Goal: Task Accomplishment & Management: Manage account settings

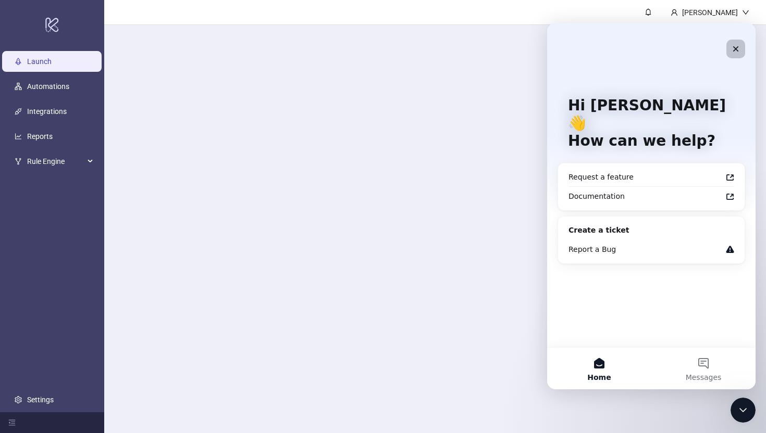
click at [738, 45] on icon "Close" at bounding box center [735, 49] width 8 height 8
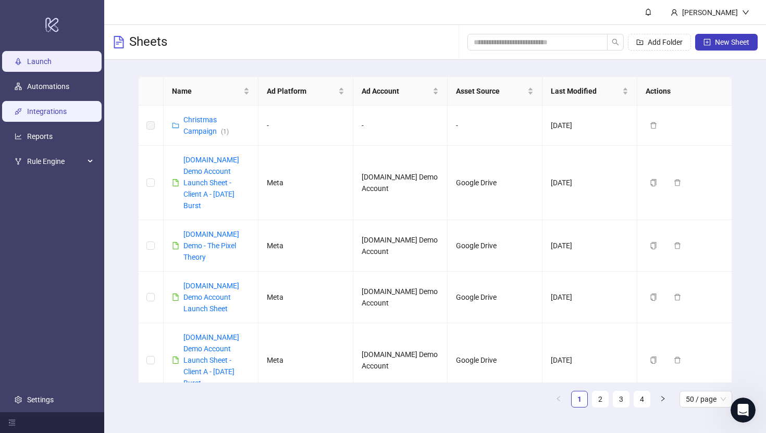
click at [41, 110] on link "Integrations" at bounding box center [47, 111] width 40 height 8
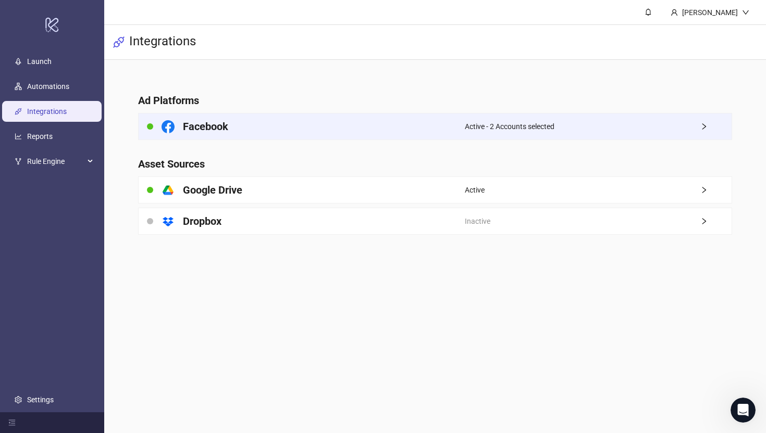
click at [324, 123] on div "Facebook" at bounding box center [302, 127] width 326 height 26
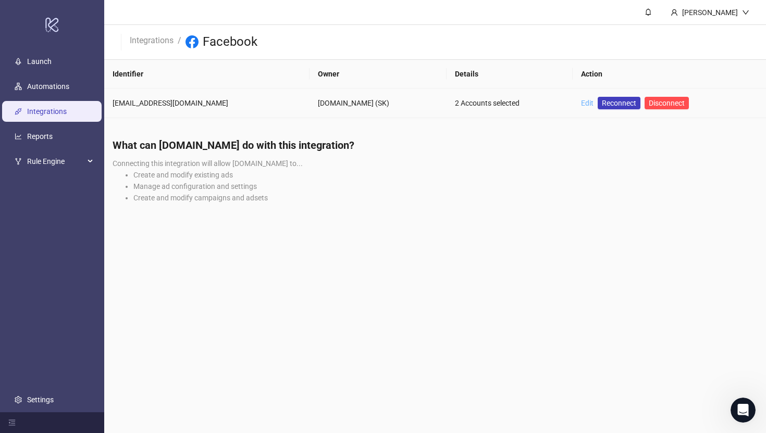
click at [581, 102] on link "Edit" at bounding box center [587, 103] width 13 height 8
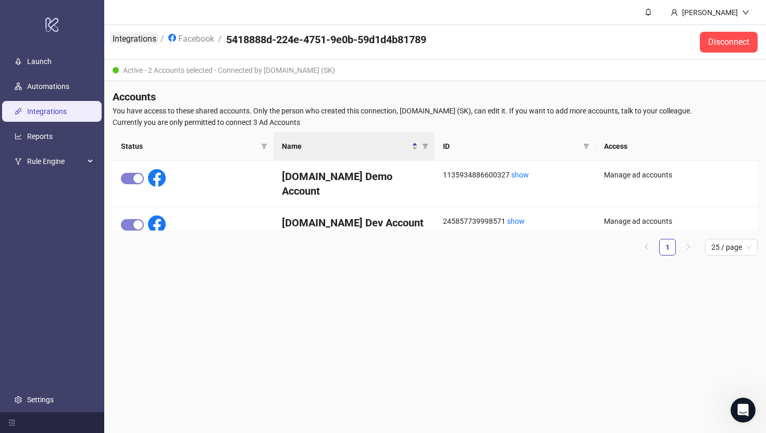
click at [136, 39] on link "Integrations" at bounding box center [134, 37] width 48 height 11
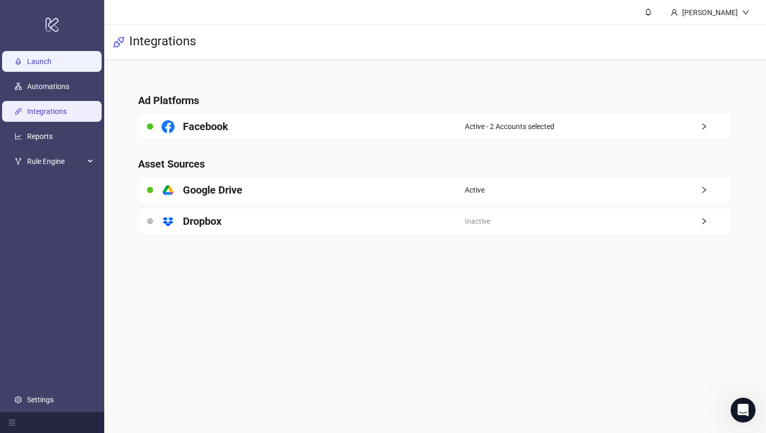
click at [27, 57] on link "Launch" at bounding box center [39, 61] width 24 height 8
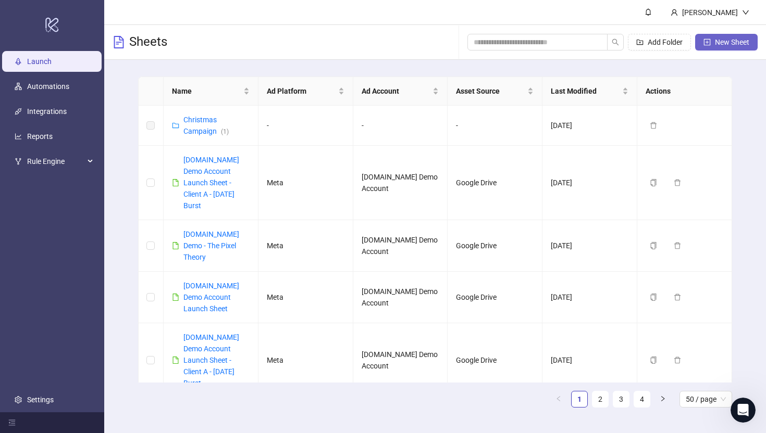
click at [723, 41] on span "New Sheet" at bounding box center [732, 42] width 34 height 8
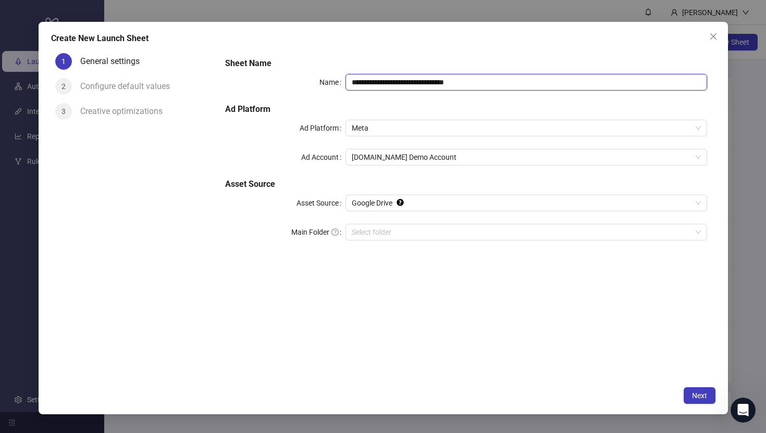
click at [489, 82] on input "**********" at bounding box center [525, 82] width 361 height 17
type input "**********"
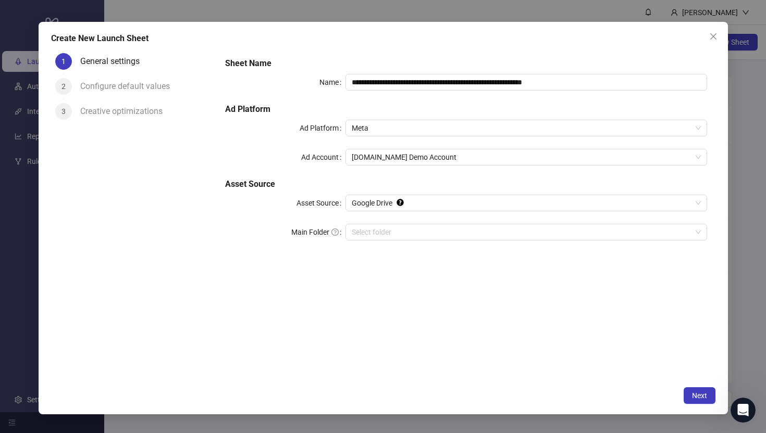
click at [232, 318] on div "**********" at bounding box center [466, 215] width 498 height 333
click at [358, 129] on span "Meta" at bounding box center [526, 128] width 349 height 16
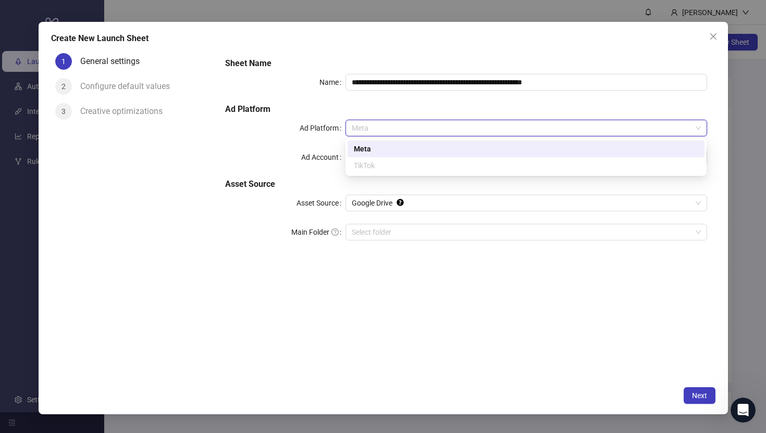
click at [363, 150] on div "Meta" at bounding box center [526, 148] width 344 height 11
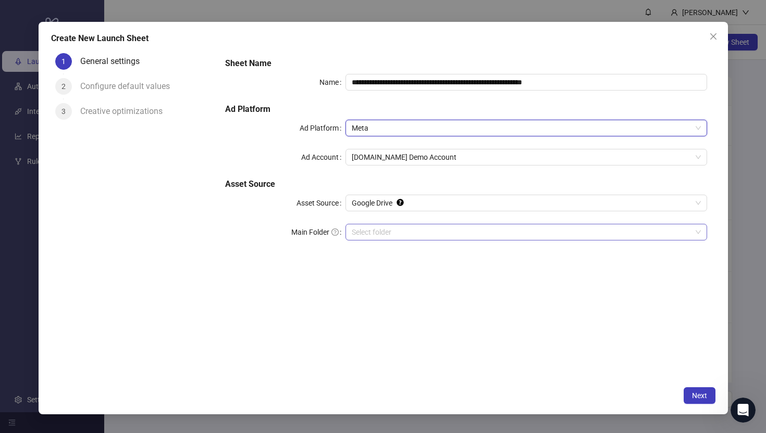
click at [364, 232] on input "Main Folder" at bounding box center [521, 233] width 339 height 16
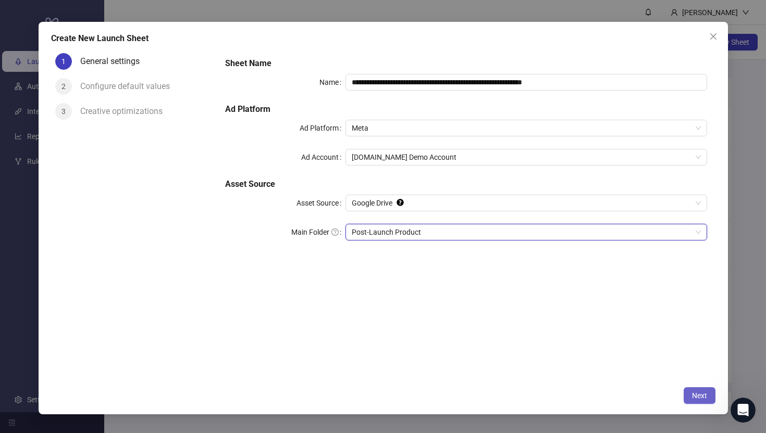
click at [695, 397] on span "Next" at bounding box center [699, 396] width 15 height 8
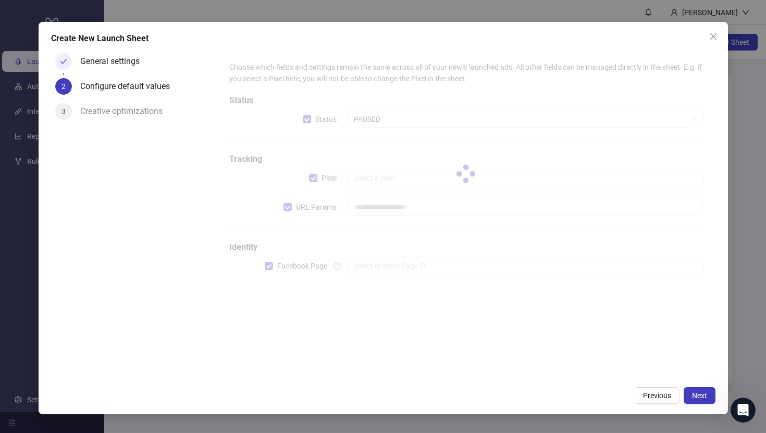
type input "**********"
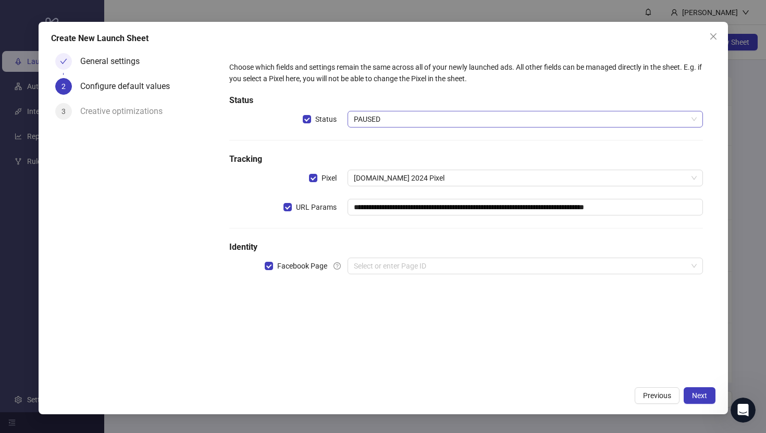
click at [379, 125] on span "PAUSED" at bounding box center [525, 119] width 342 height 16
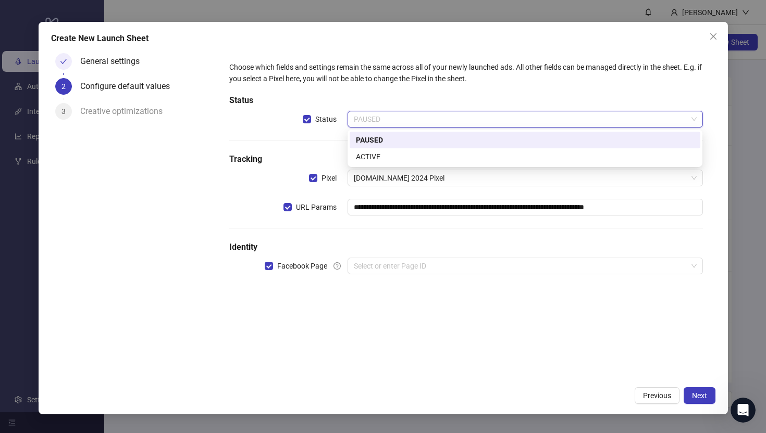
click at [364, 138] on div "PAUSED" at bounding box center [525, 139] width 338 height 11
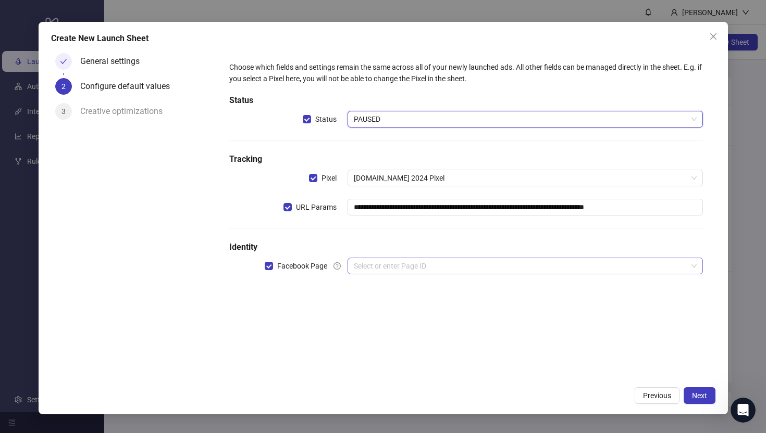
click at [376, 265] on input "search" at bounding box center [520, 266] width 333 height 16
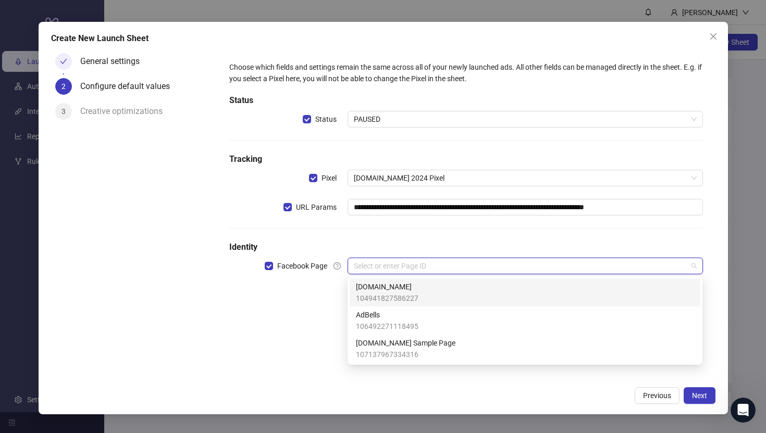
click at [377, 291] on span "[DOMAIN_NAME]" at bounding box center [387, 286] width 63 height 11
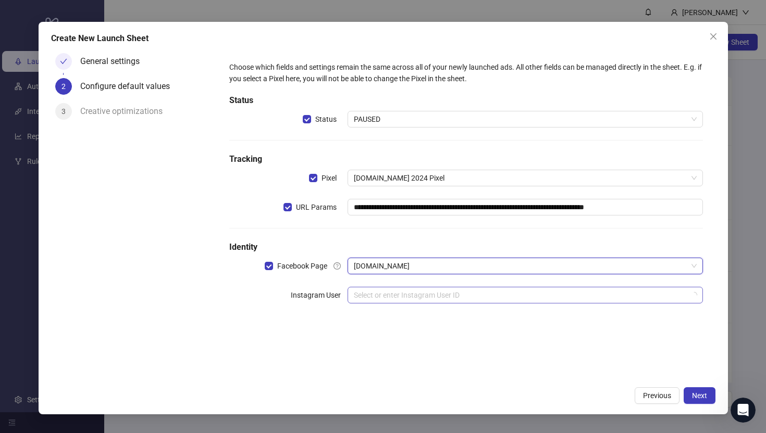
click at [370, 300] on input "search" at bounding box center [520, 296] width 333 height 16
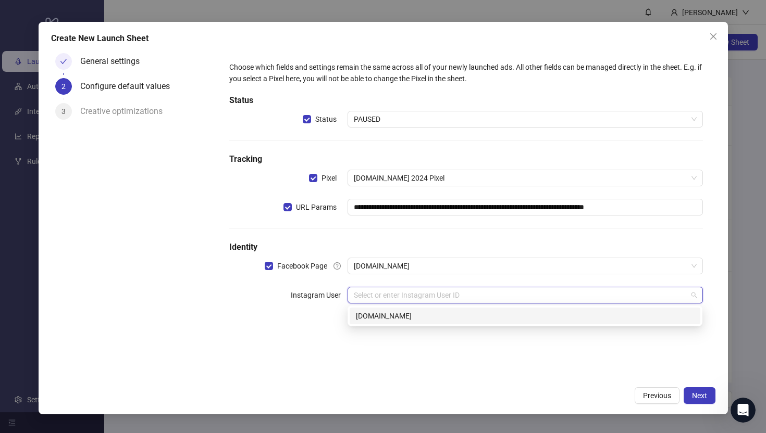
click at [384, 317] on div "[DOMAIN_NAME]" at bounding box center [525, 315] width 338 height 11
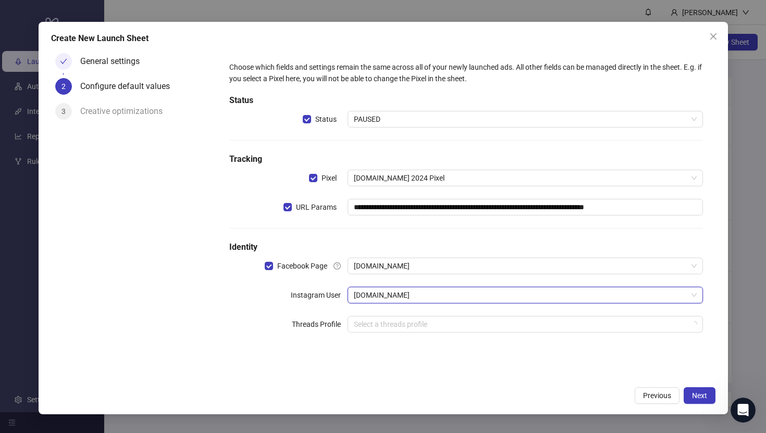
click at [230, 290] on div "Instagram User" at bounding box center [288, 295] width 118 height 17
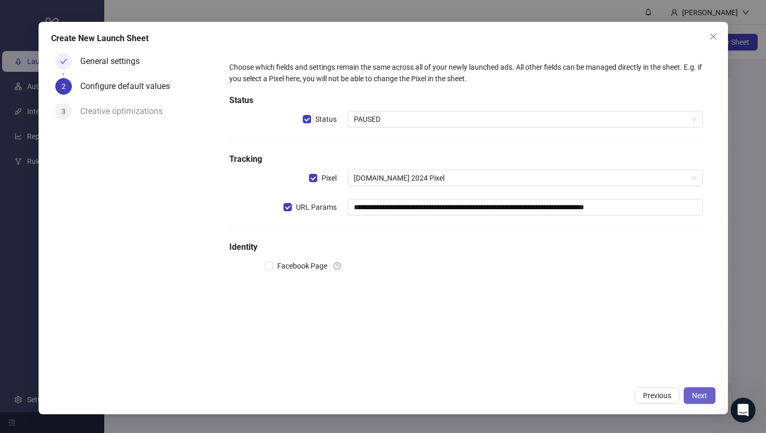
click at [698, 396] on span "Next" at bounding box center [699, 396] width 15 height 8
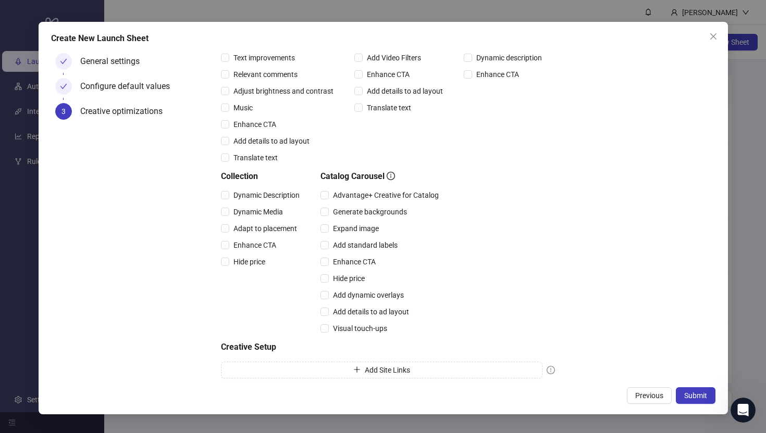
scroll to position [198, 0]
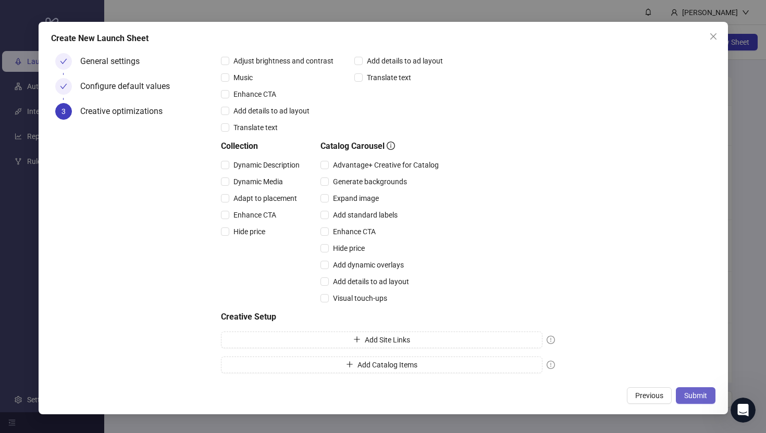
click at [690, 395] on span "Submit" at bounding box center [695, 396] width 23 height 8
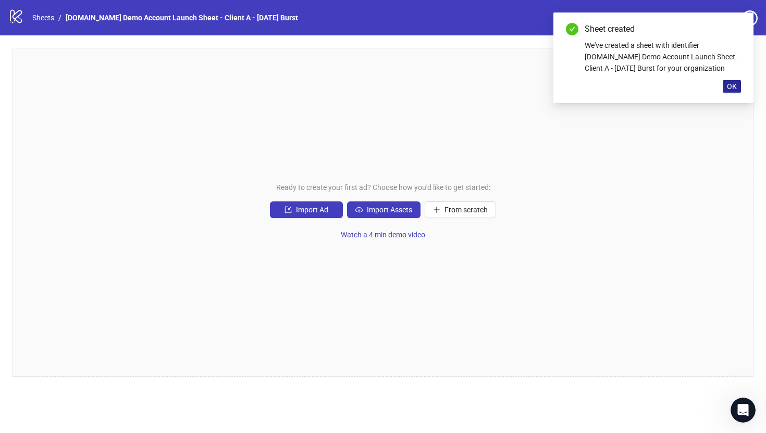
click at [729, 87] on span "OK" at bounding box center [732, 86] width 10 height 8
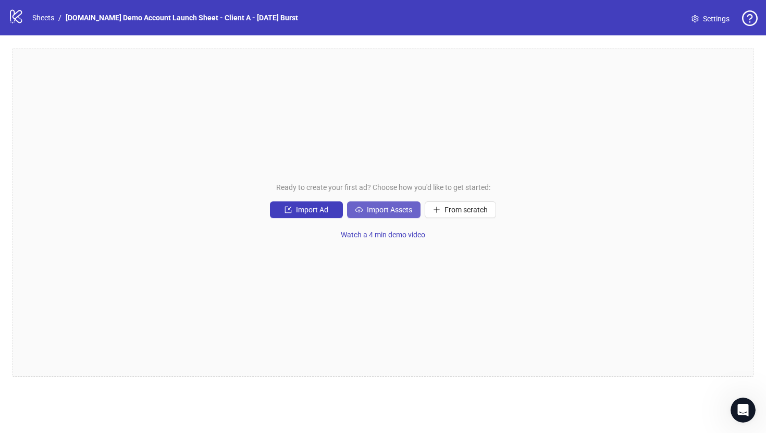
click at [371, 213] on span "Import Assets" at bounding box center [389, 210] width 45 height 8
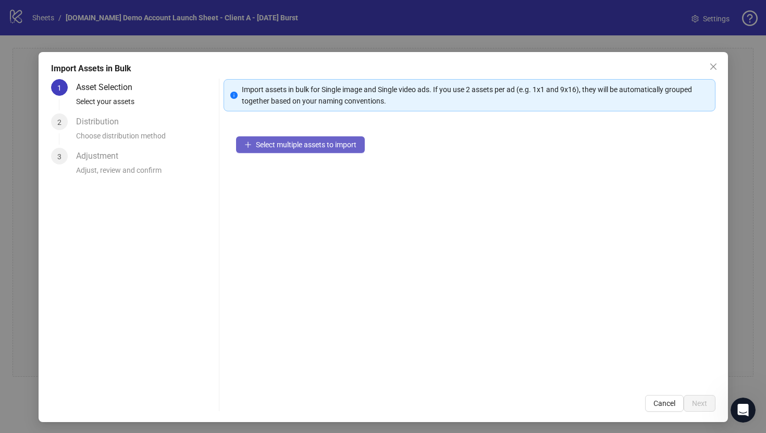
click at [271, 143] on span "Select multiple assets to import" at bounding box center [306, 145] width 101 height 8
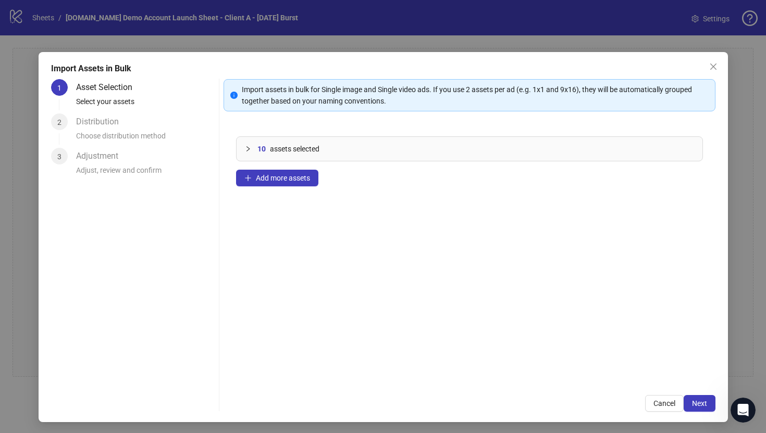
click at [250, 148] on icon "collapsed" at bounding box center [248, 149] width 6 height 6
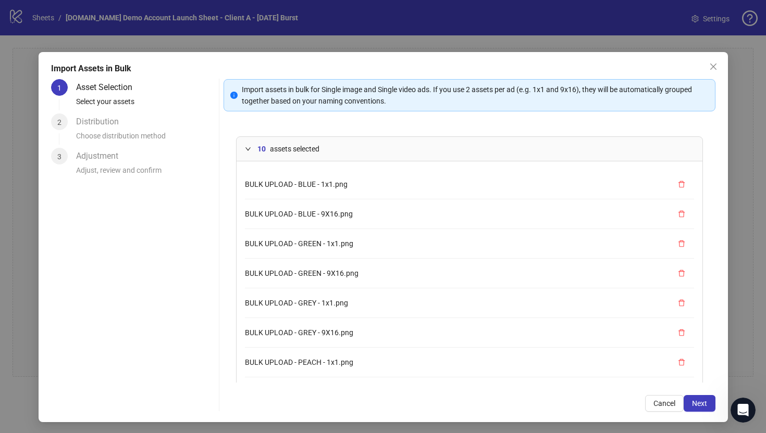
scroll to position [88, 0]
click at [696, 400] on span "Next" at bounding box center [699, 404] width 15 height 8
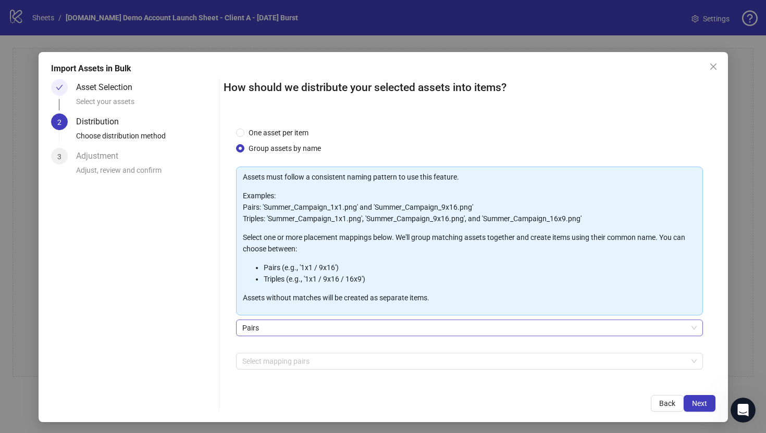
click at [250, 332] on span "Pairs" at bounding box center [469, 328] width 454 height 16
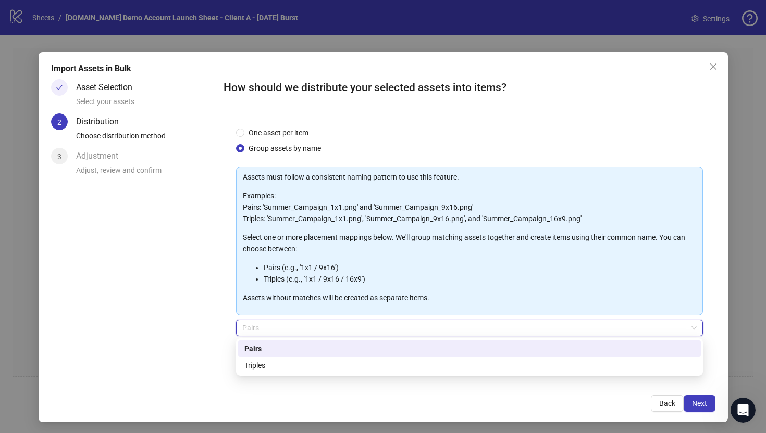
click at [247, 350] on div "Pairs" at bounding box center [469, 348] width 450 height 11
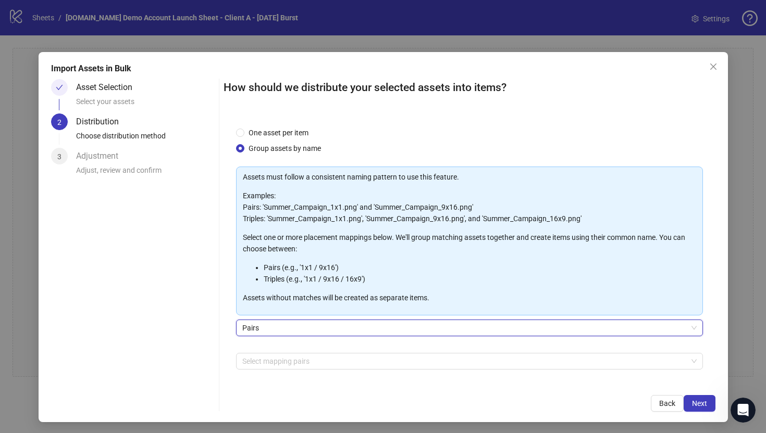
scroll to position [36, 0]
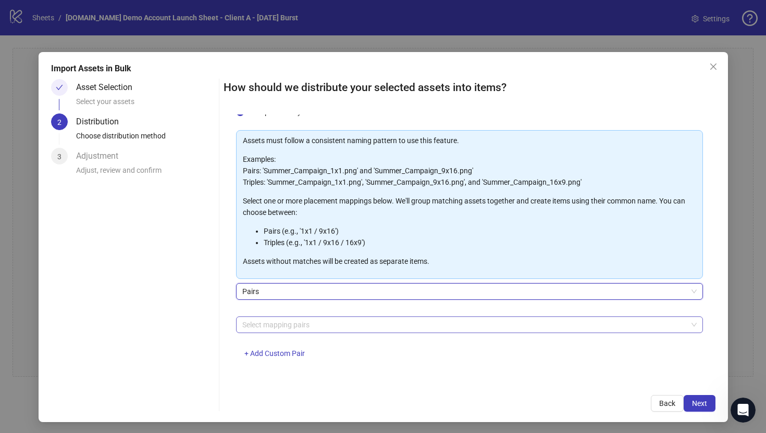
click at [253, 325] on div at bounding box center [464, 325] width 452 height 15
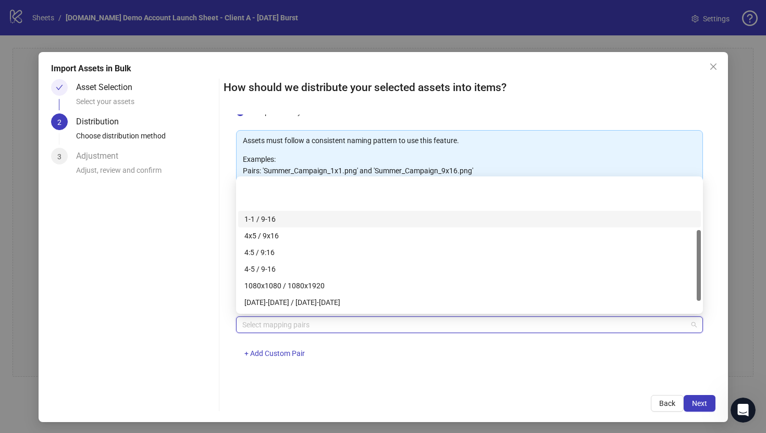
scroll to position [0, 0]
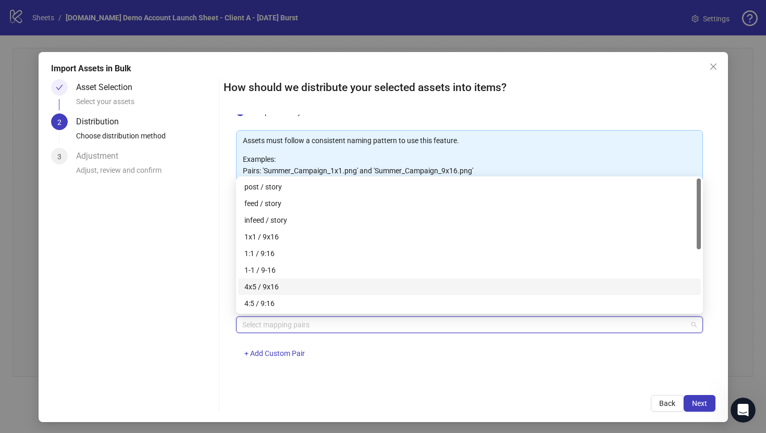
click at [265, 377] on div "One asset per item Group assets by name Assets must follow a consistent naming …" at bounding box center [469, 249] width 492 height 268
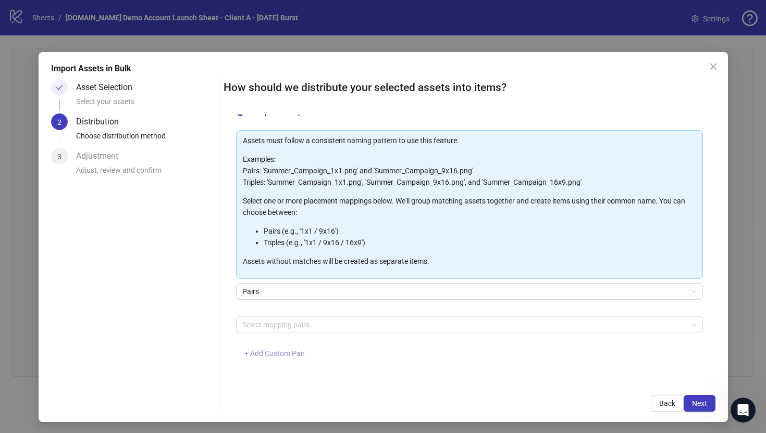
click at [260, 354] on span "+ Add Custom Pair" at bounding box center [274, 354] width 60 height 8
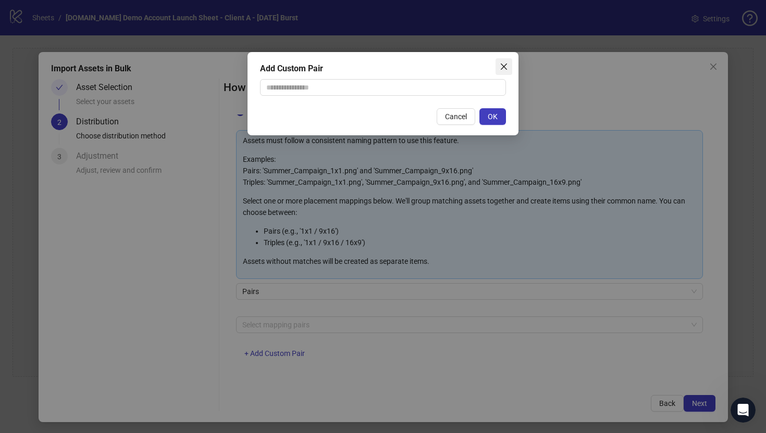
click at [508, 65] on span "Close" at bounding box center [503, 67] width 17 height 8
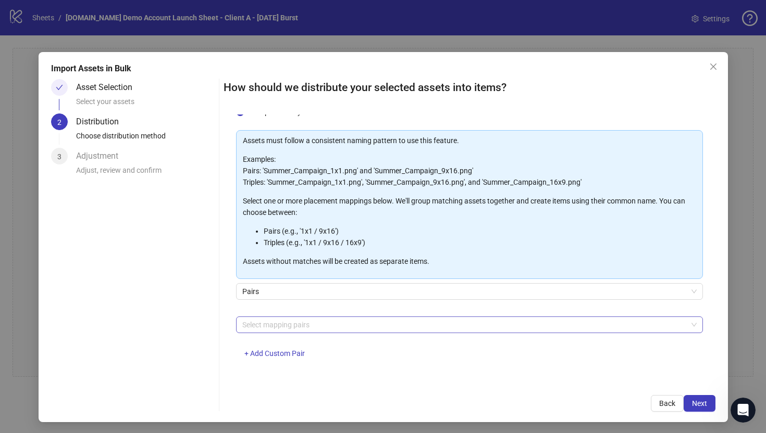
click at [261, 329] on div at bounding box center [464, 325] width 452 height 15
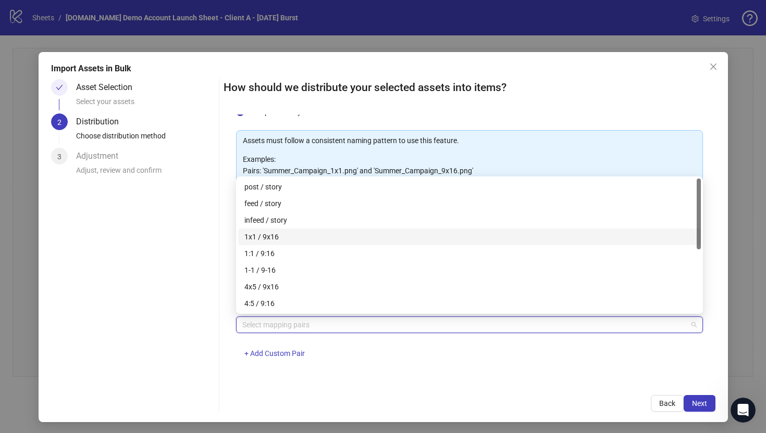
click at [251, 238] on div "1x1 / 9x16" at bounding box center [469, 236] width 450 height 11
click at [376, 389] on div "How should we distribute your selected assets into items? One asset per item Gr…" at bounding box center [469, 245] width 492 height 333
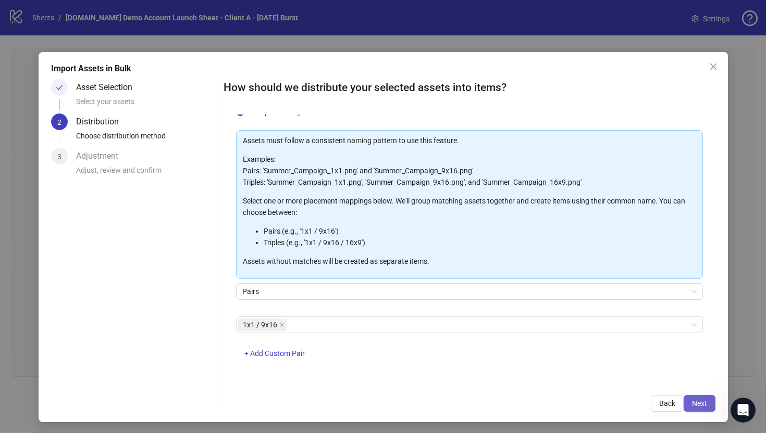
click at [694, 400] on span "Next" at bounding box center [699, 404] width 15 height 8
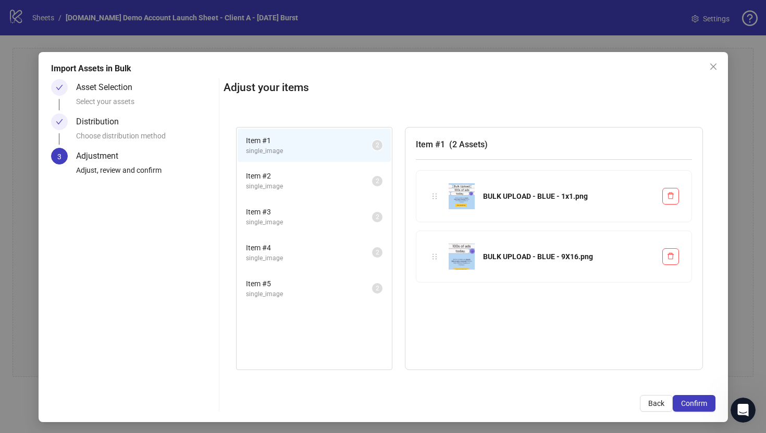
click at [332, 180] on span "Item # 2" at bounding box center [309, 175] width 126 height 11
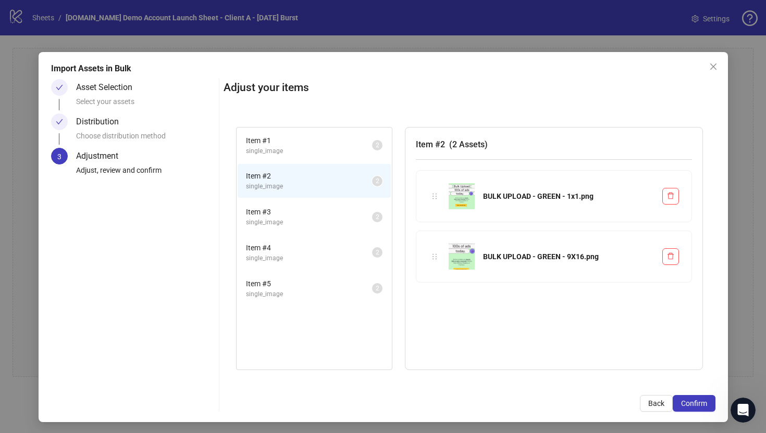
click at [334, 215] on span "Item # 3" at bounding box center [309, 211] width 126 height 11
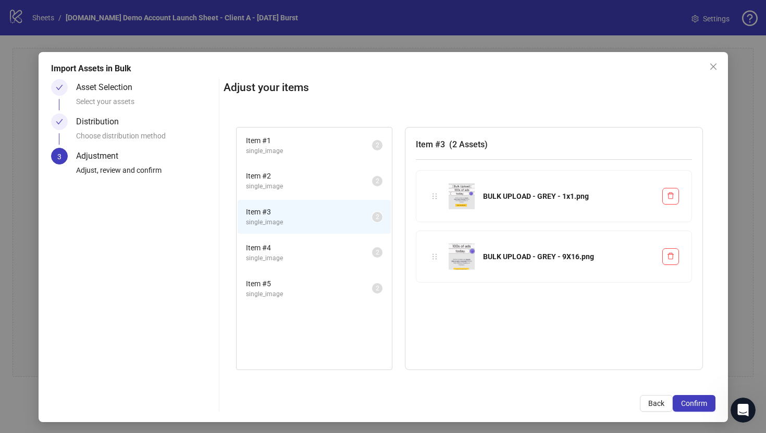
click at [334, 248] on span "Item # 4" at bounding box center [309, 247] width 126 height 11
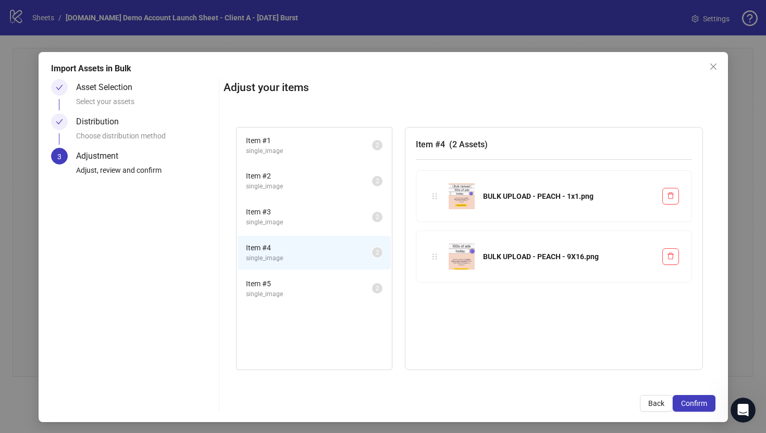
click at [330, 279] on span "Item # 5" at bounding box center [309, 283] width 126 height 11
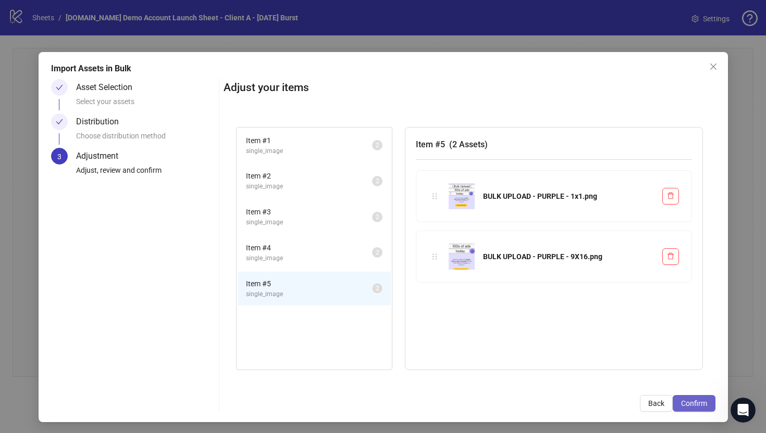
click at [683, 407] on span "Confirm" at bounding box center [694, 404] width 26 height 8
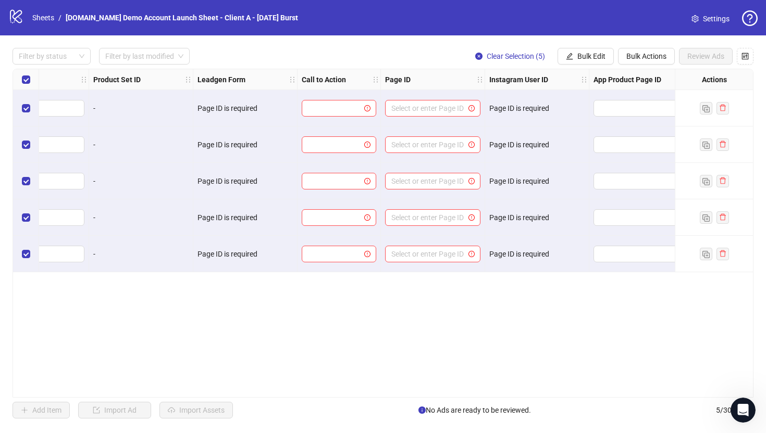
scroll to position [0, 1172]
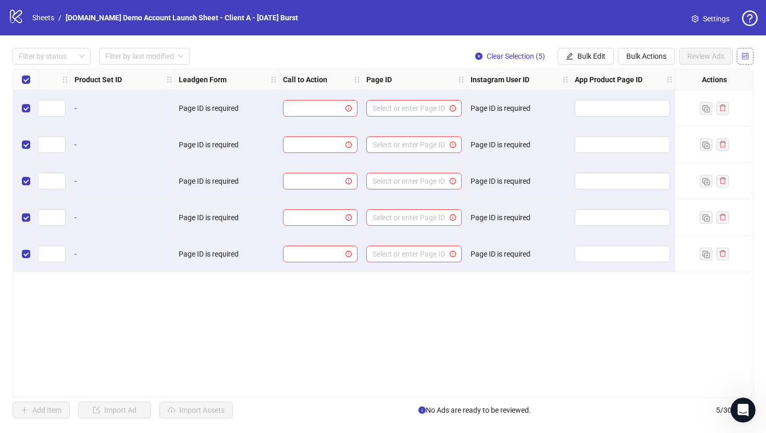
click at [745, 55] on icon "control" at bounding box center [745, 56] width 7 height 7
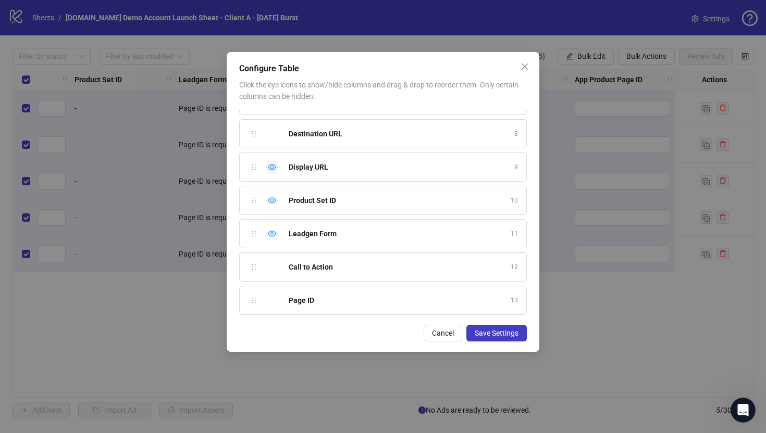
scroll to position [226, 0]
click at [271, 198] on icon "eye" at bounding box center [272, 199] width 8 height 6
click at [269, 233] on icon "eye" at bounding box center [272, 233] width 8 height 8
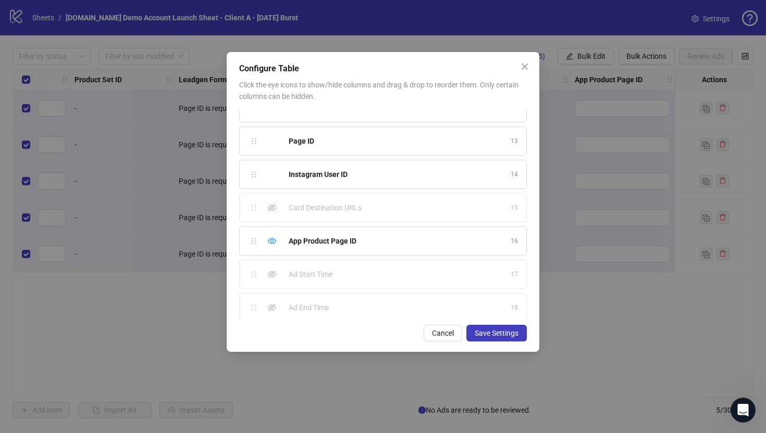
scroll to position [384, 0]
click at [273, 242] on icon "eye" at bounding box center [272, 241] width 8 height 8
click at [271, 265] on icon "eye-invisible" at bounding box center [272, 267] width 8 height 8
click at [271, 301] on icon "eye-invisible" at bounding box center [272, 300] width 8 height 8
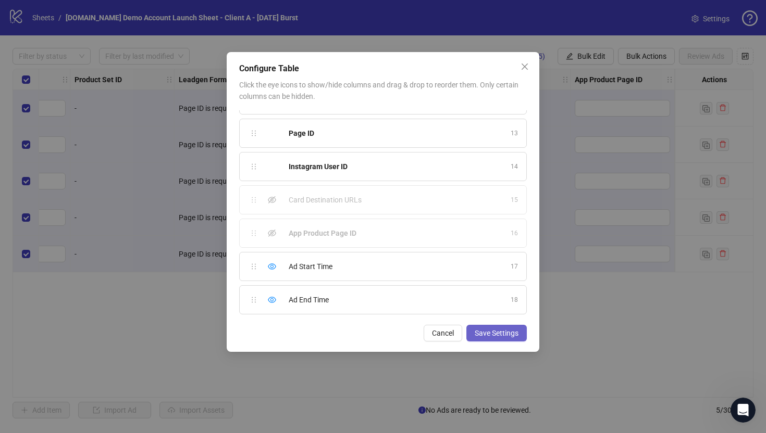
click at [497, 333] on span "Save Settings" at bounding box center [497, 333] width 44 height 8
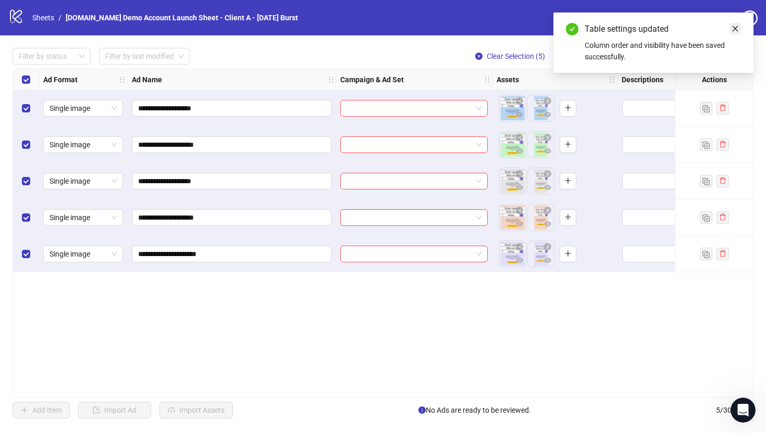
click at [737, 28] on icon "close" at bounding box center [734, 28] width 7 height 7
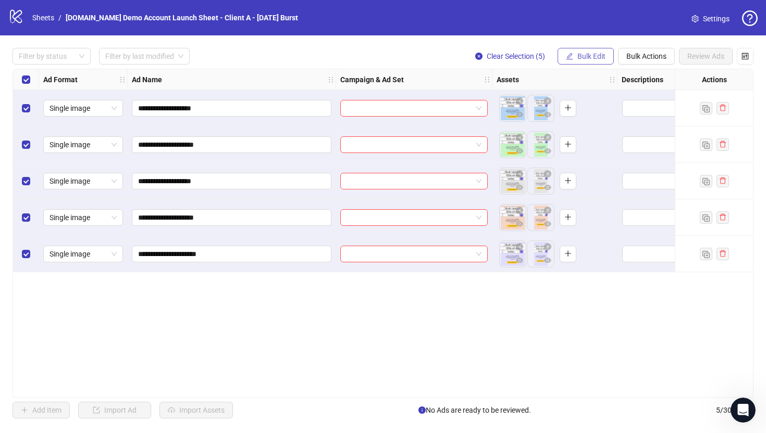
click at [584, 58] on span "Bulk Edit" at bounding box center [591, 56] width 28 height 8
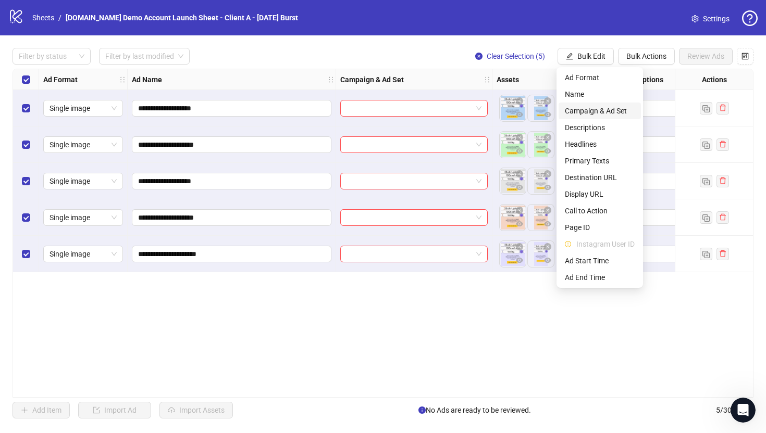
click at [582, 111] on span "Campaign & Ad Set" at bounding box center [600, 110] width 70 height 11
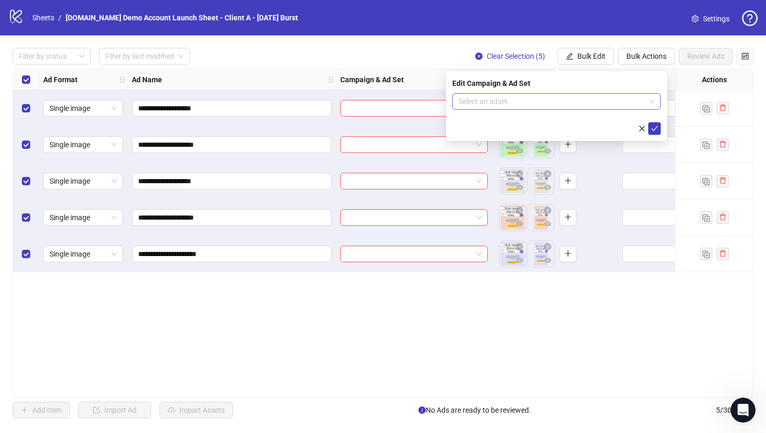
click at [494, 99] on input "search" at bounding box center [551, 102] width 186 height 16
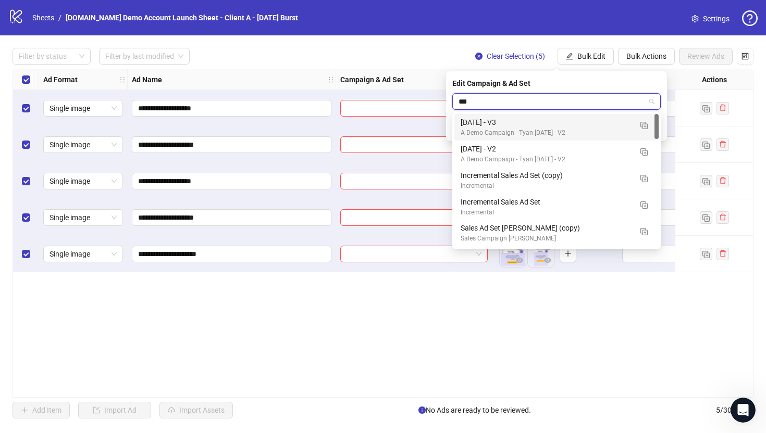
type input "****"
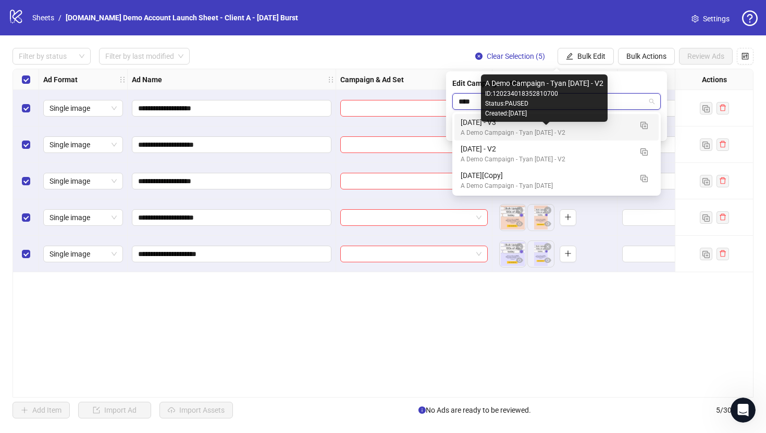
click at [469, 130] on div "A Demo Campaign - Tyan [DATE] - V2" at bounding box center [546, 133] width 171 height 10
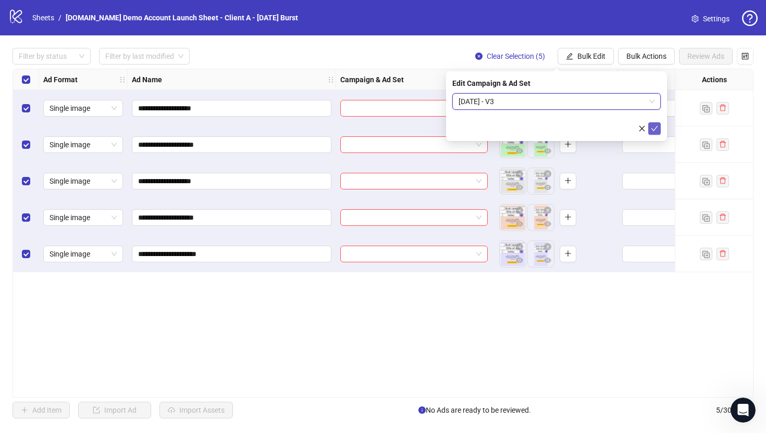
click at [656, 129] on icon "check" at bounding box center [654, 128] width 7 height 7
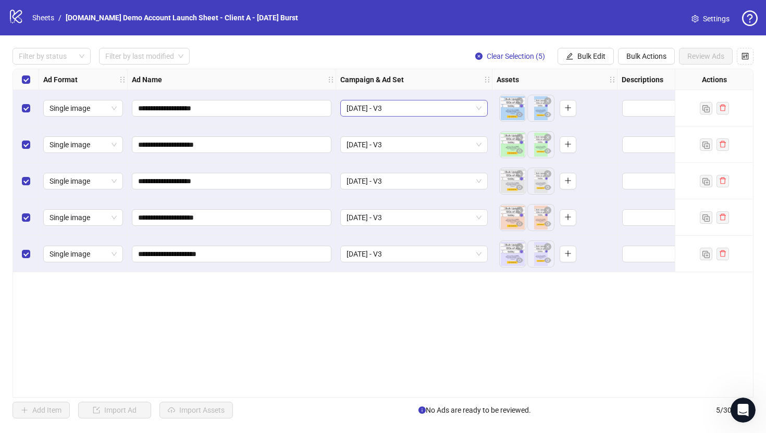
click at [405, 106] on span "[DATE] - V3" at bounding box center [413, 109] width 135 height 16
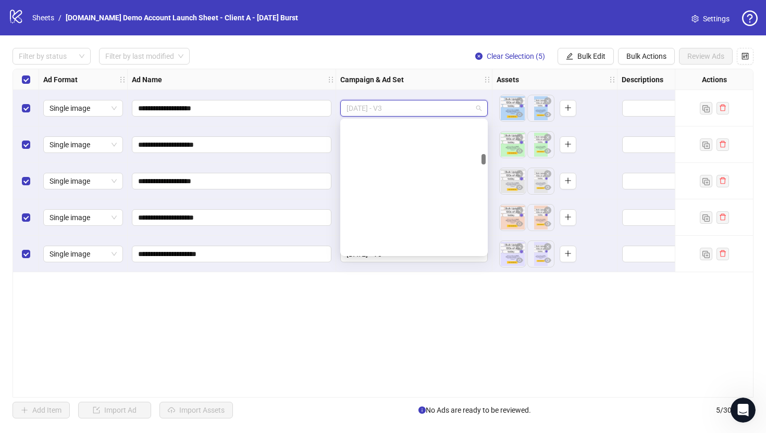
scroll to position [488, 0]
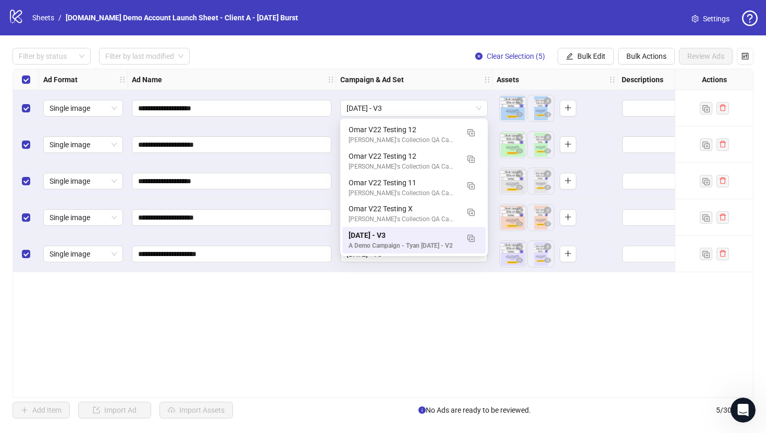
click at [412, 321] on div "**********" at bounding box center [383, 233] width 741 height 329
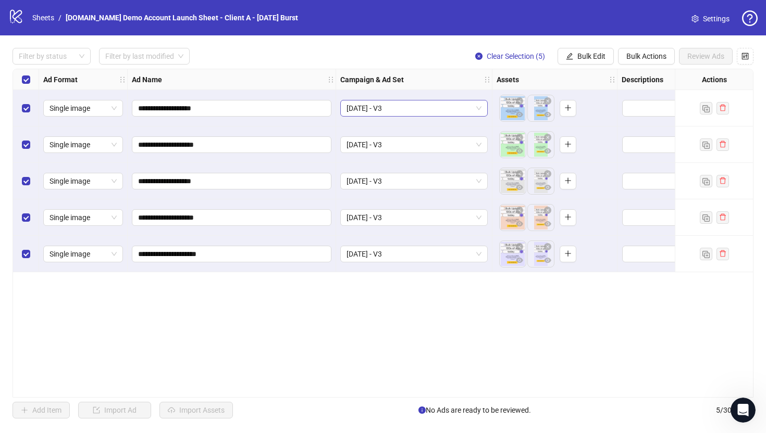
click at [413, 109] on span "[DATE] - V3" at bounding box center [413, 109] width 135 height 16
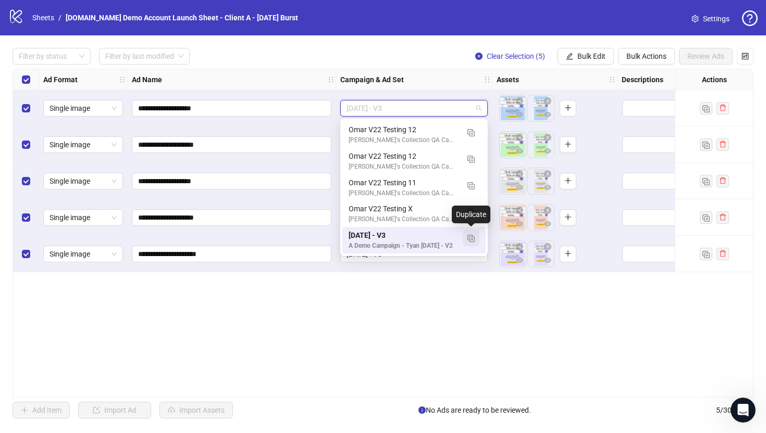
click at [470, 239] on img "button" at bounding box center [470, 238] width 7 height 7
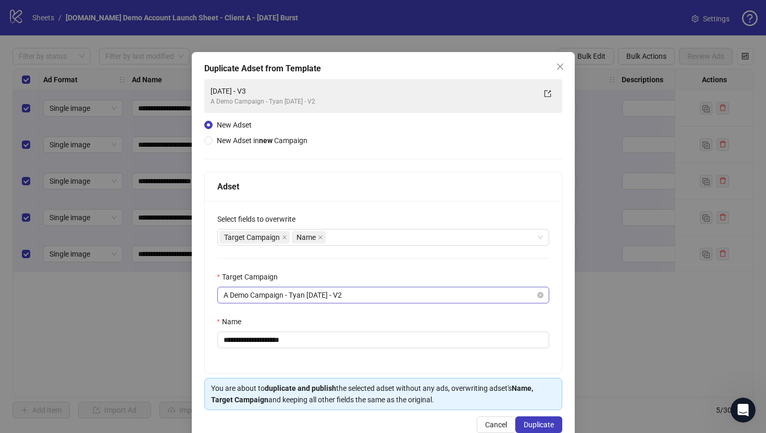
click at [257, 298] on span "A Demo Campaign - Tyan [DATE] - V2" at bounding box center [382, 296] width 319 height 16
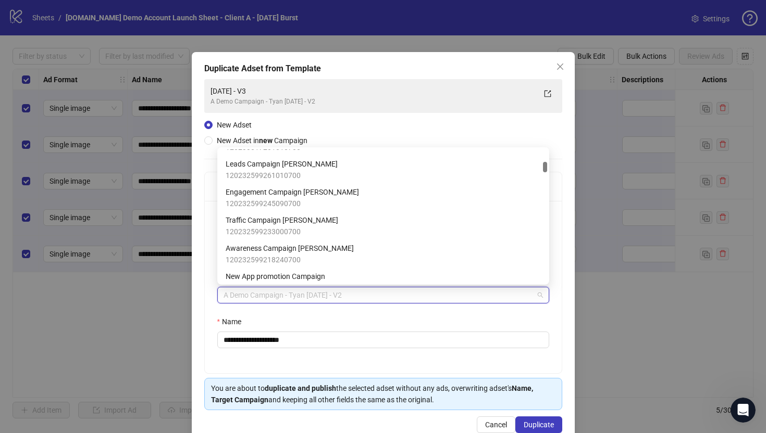
scroll to position [263, 0]
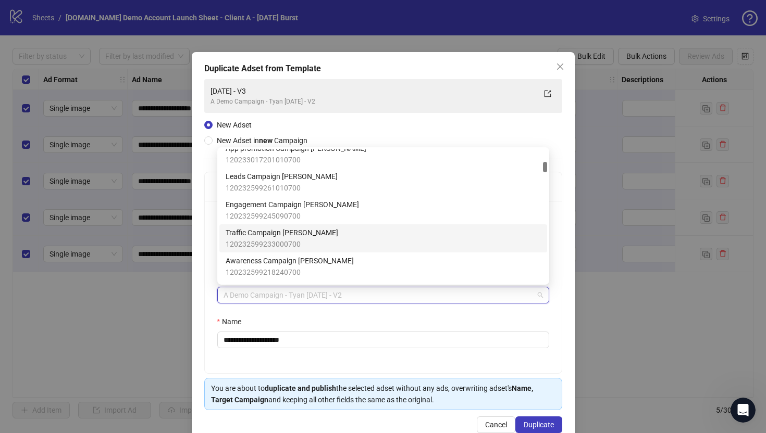
click at [200, 262] on div "**********" at bounding box center [383, 248] width 383 height 392
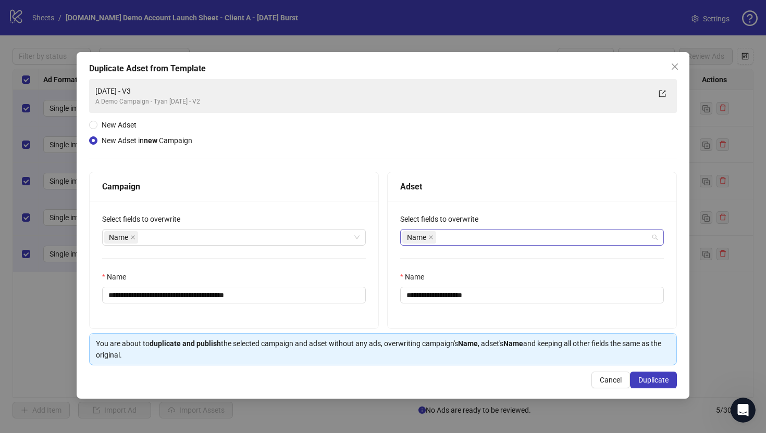
click at [457, 238] on div "Name" at bounding box center [526, 237] width 248 height 15
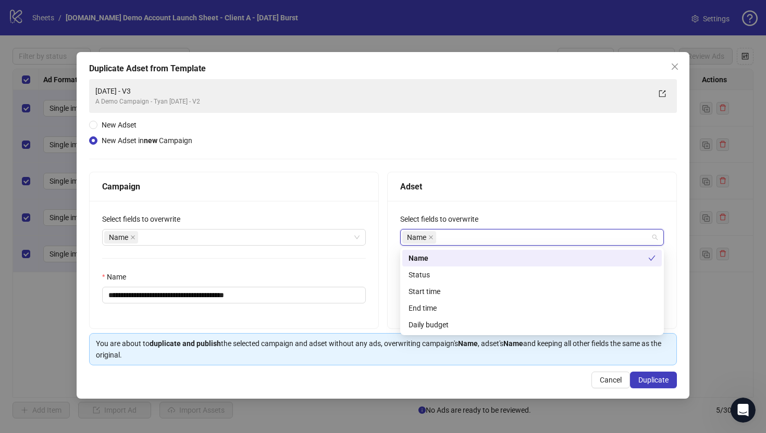
click at [484, 184] on div "Adset" at bounding box center [532, 186] width 264 height 13
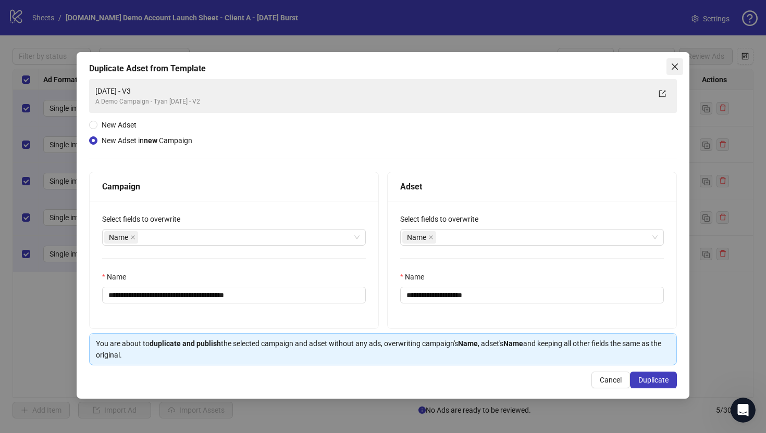
click at [673, 66] on icon "close" at bounding box center [674, 67] width 8 height 8
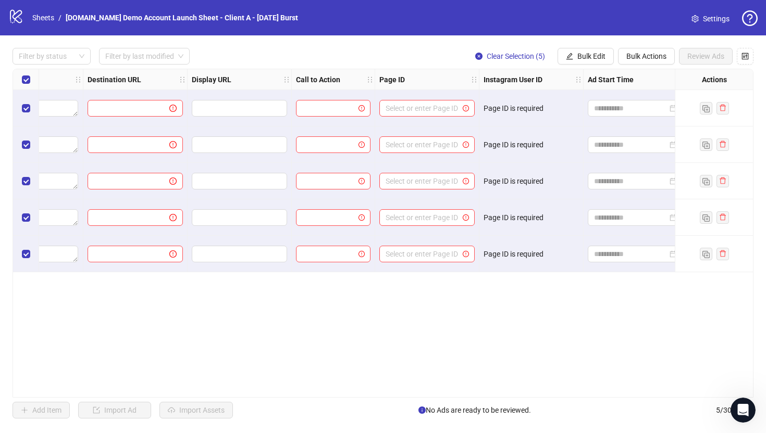
scroll to position [0, 950]
click at [584, 59] on span "Bulk Edit" at bounding box center [591, 56] width 28 height 8
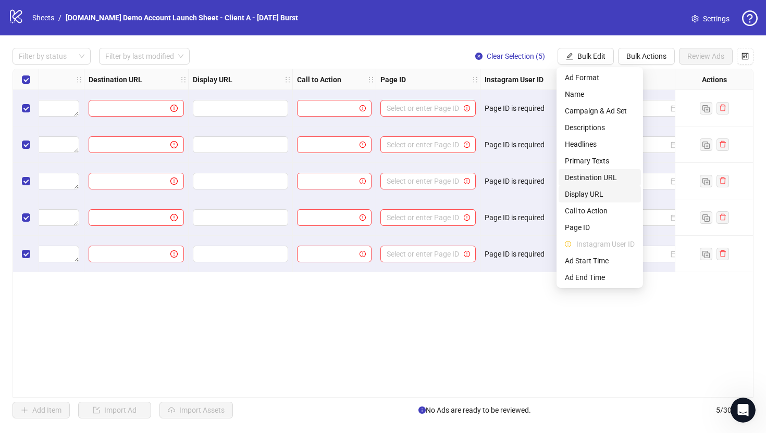
click at [575, 179] on span "Destination URL" at bounding box center [600, 177] width 70 height 11
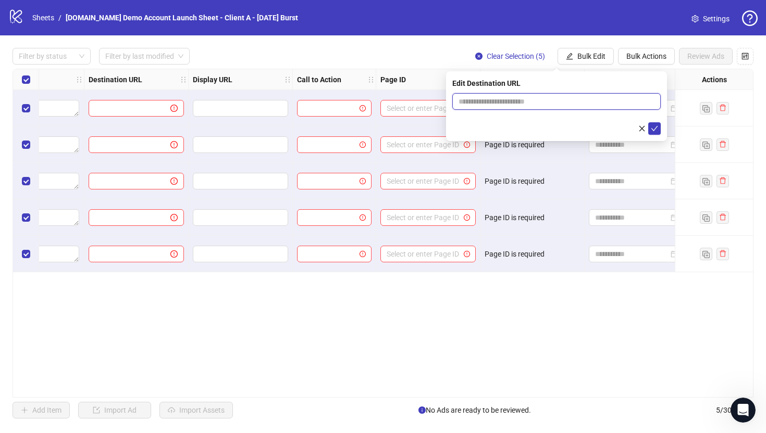
click at [500, 98] on input "text" at bounding box center [552, 101] width 188 height 11
type input "**********"
click at [652, 131] on icon "check" at bounding box center [654, 128] width 7 height 7
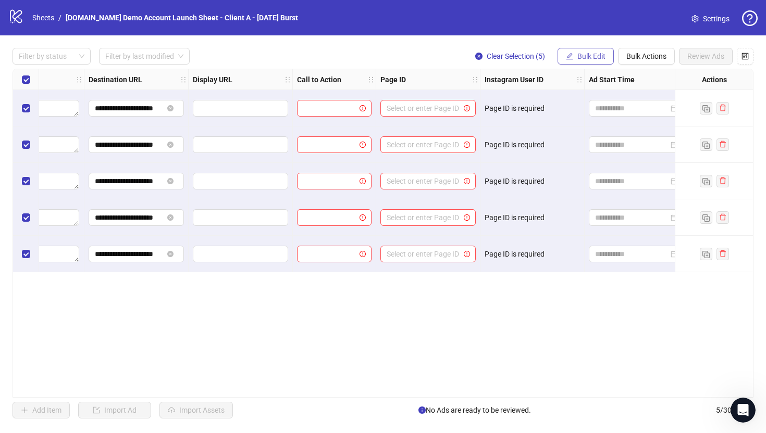
click at [595, 50] on button "Bulk Edit" at bounding box center [585, 56] width 56 height 17
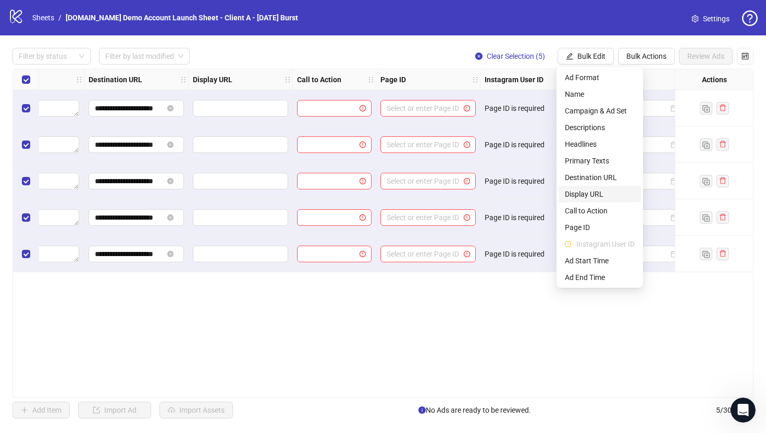
click at [578, 196] on span "Display URL" at bounding box center [600, 194] width 70 height 11
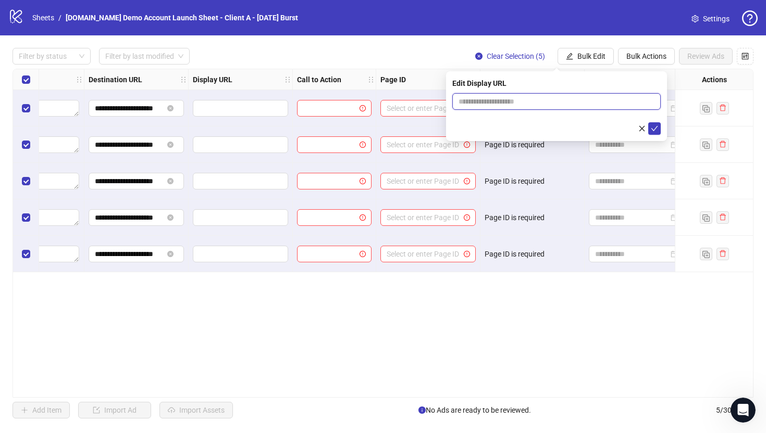
click at [539, 98] on input "text" at bounding box center [556, 101] width 208 height 17
type input "**********"
click at [655, 127] on icon "check" at bounding box center [654, 128] width 7 height 7
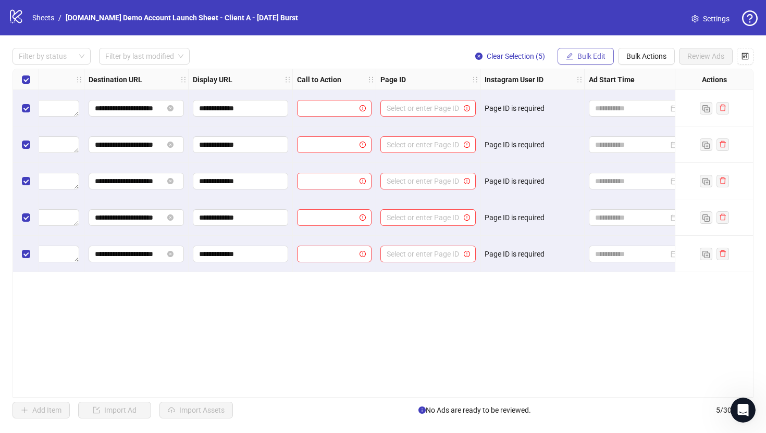
click at [591, 52] on span "Bulk Edit" at bounding box center [591, 56] width 28 height 8
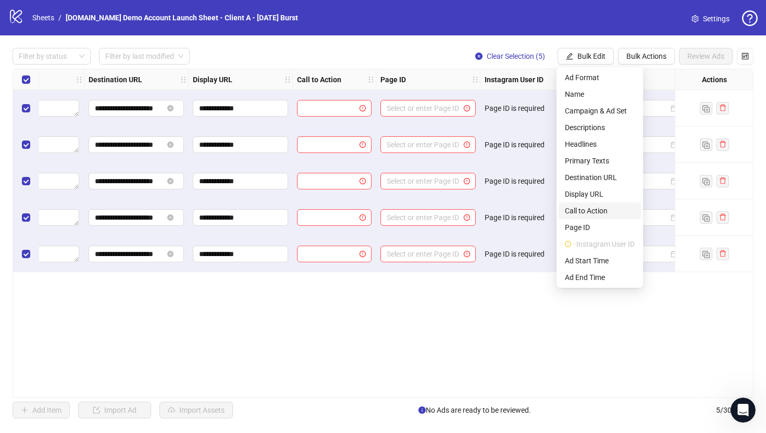
click at [580, 209] on span "Call to Action" at bounding box center [600, 210] width 70 height 11
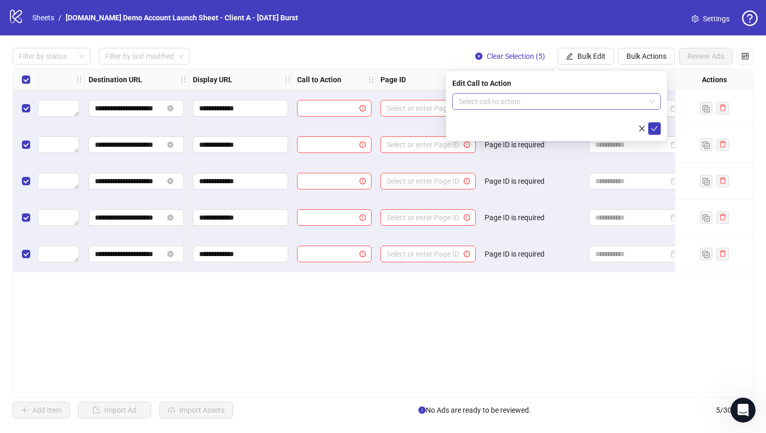
click at [539, 99] on input "search" at bounding box center [551, 102] width 186 height 16
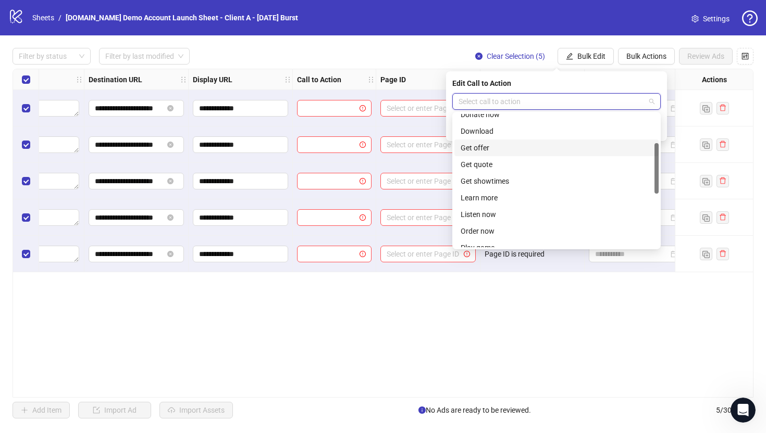
scroll to position [76, 0]
click at [480, 195] on div "Learn more" at bounding box center [557, 196] width 192 height 11
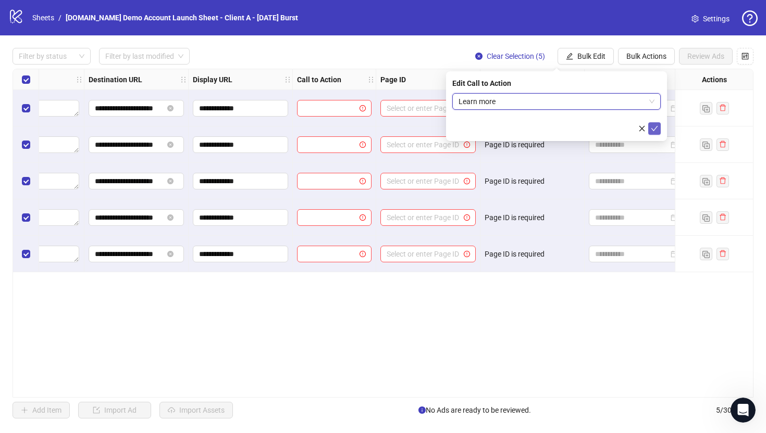
click at [652, 128] on icon "check" at bounding box center [654, 128] width 7 height 7
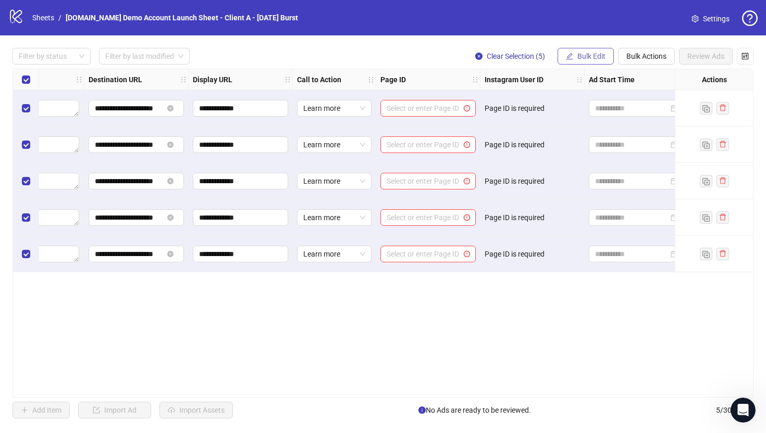
click at [583, 59] on span "Bulk Edit" at bounding box center [591, 56] width 28 height 8
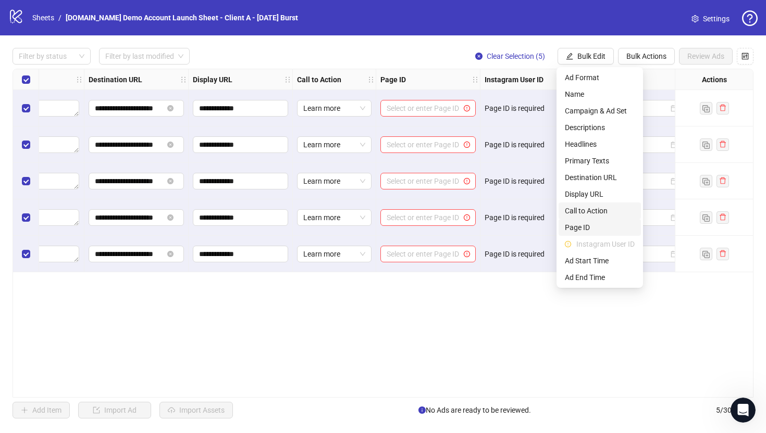
click at [574, 222] on span "Page ID" at bounding box center [600, 227] width 70 height 11
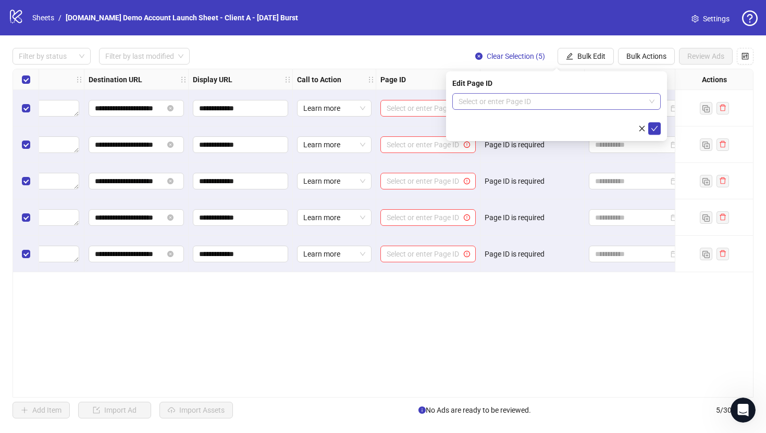
click at [493, 98] on input "search" at bounding box center [551, 102] width 186 height 16
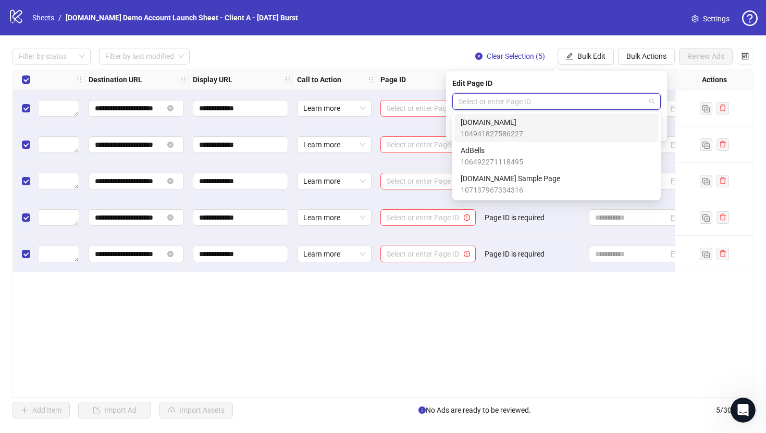
click at [478, 126] on span "[DOMAIN_NAME]" at bounding box center [492, 122] width 63 height 11
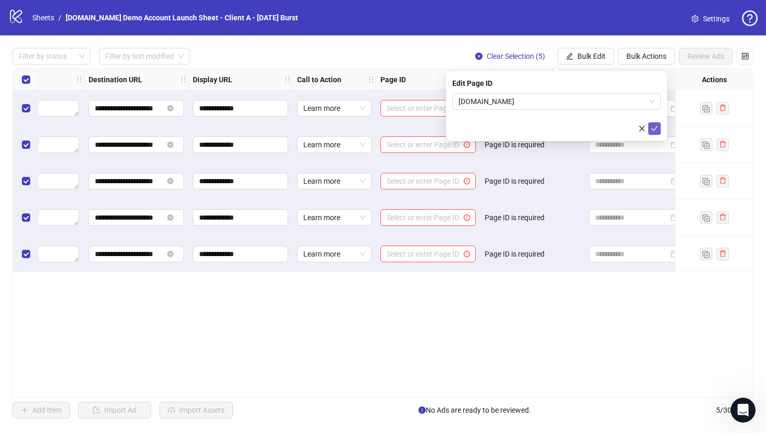
click at [655, 132] on span "submit" at bounding box center [654, 129] width 7 height 8
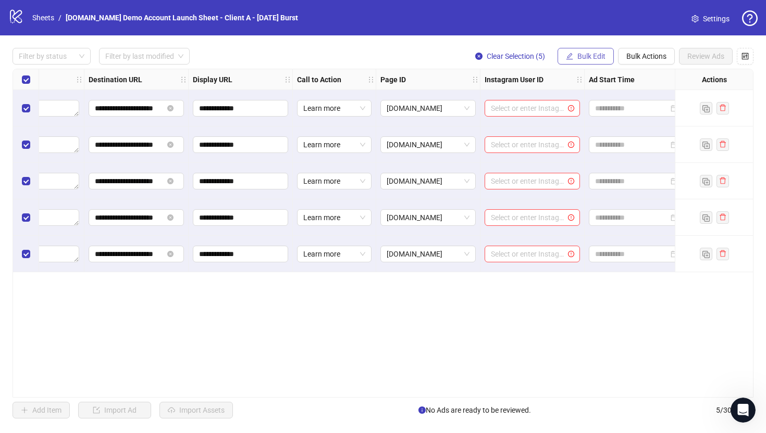
click at [581, 59] on span "Bulk Edit" at bounding box center [591, 56] width 28 height 8
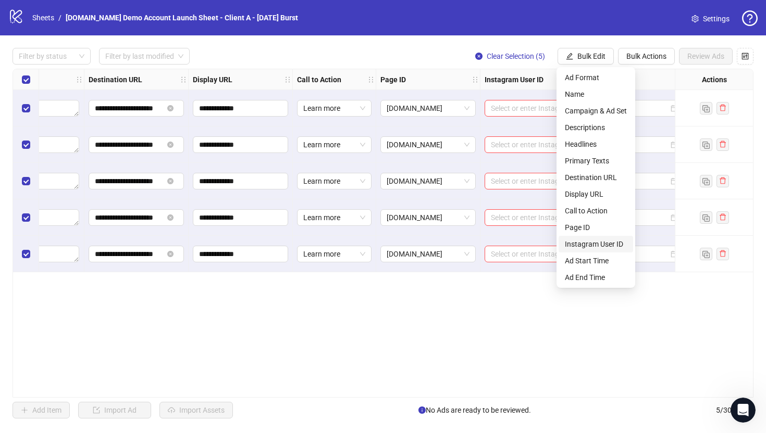
click at [581, 245] on span "Instagram User ID" at bounding box center [596, 244] width 62 height 11
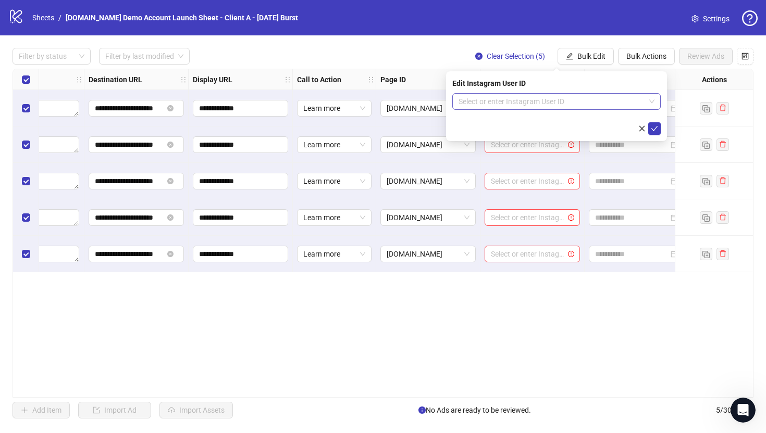
click at [501, 107] on input "search" at bounding box center [551, 102] width 186 height 16
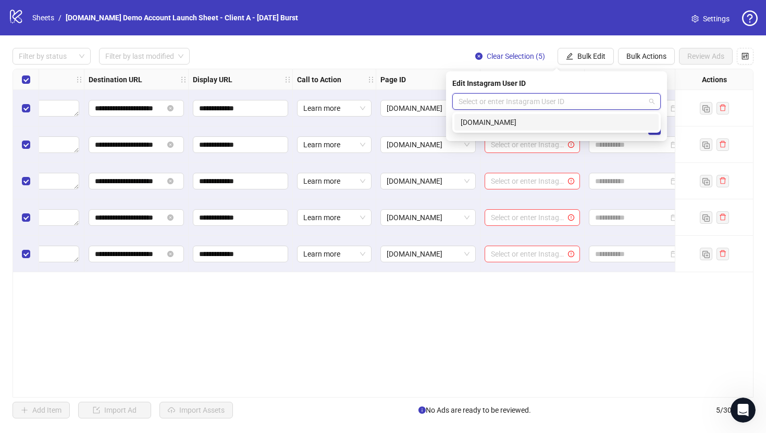
click at [486, 122] on div "[DOMAIN_NAME]" at bounding box center [557, 122] width 192 height 11
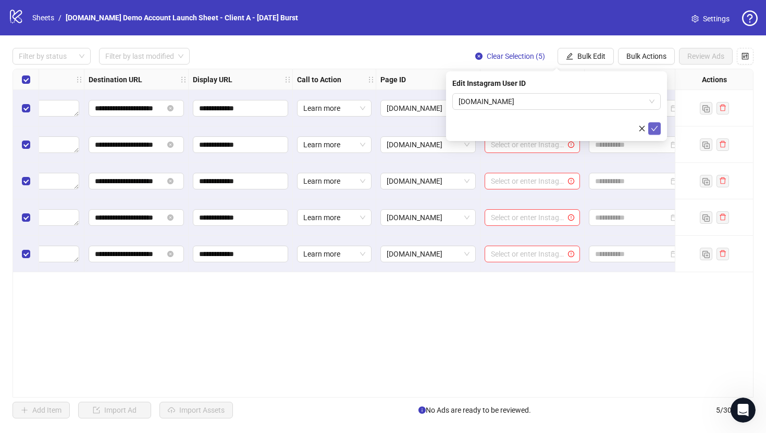
click at [652, 130] on icon "check" at bounding box center [654, 128] width 7 height 7
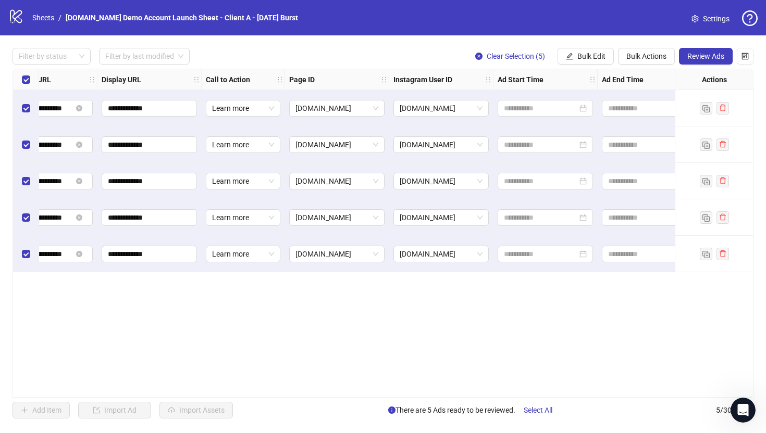
scroll to position [0, 1068]
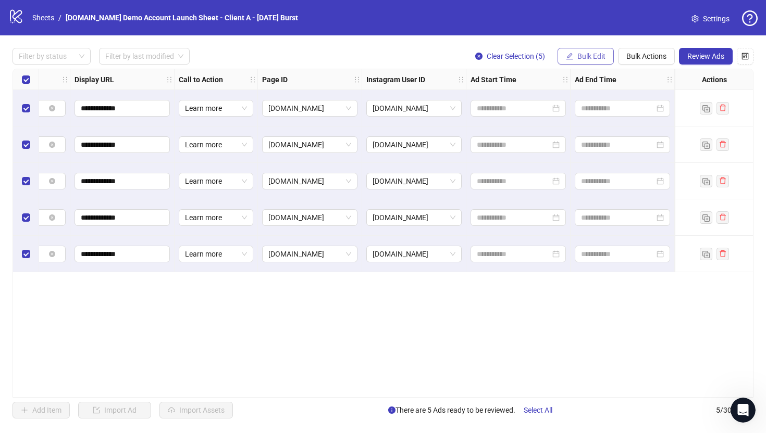
click at [581, 55] on span "Bulk Edit" at bounding box center [591, 56] width 28 height 8
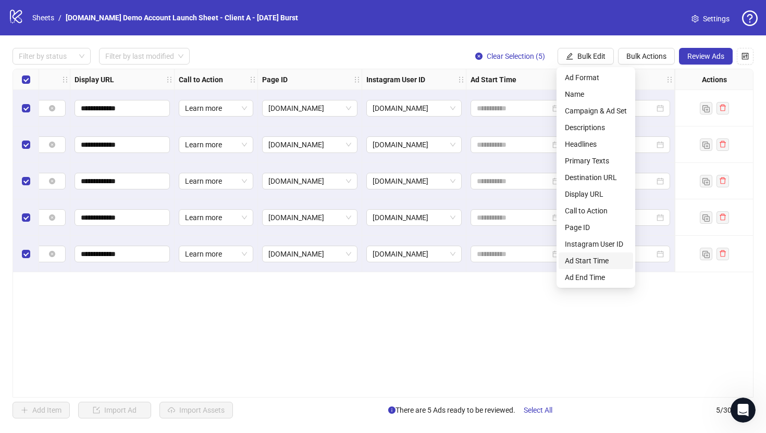
click at [582, 259] on span "Ad Start Time" at bounding box center [596, 260] width 62 height 11
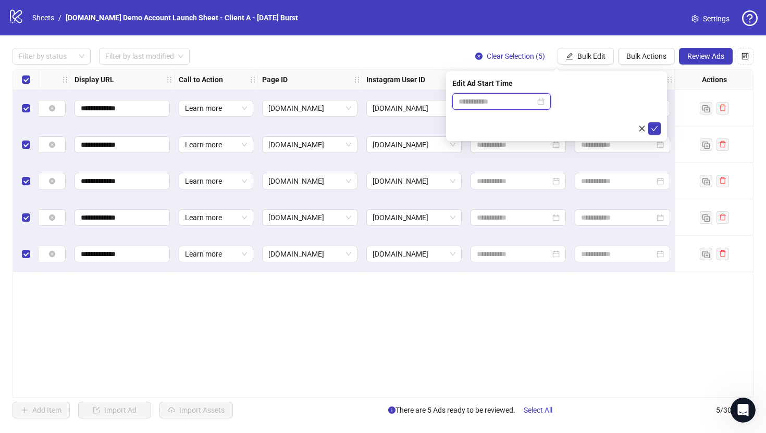
click at [484, 97] on input at bounding box center [496, 101] width 77 height 11
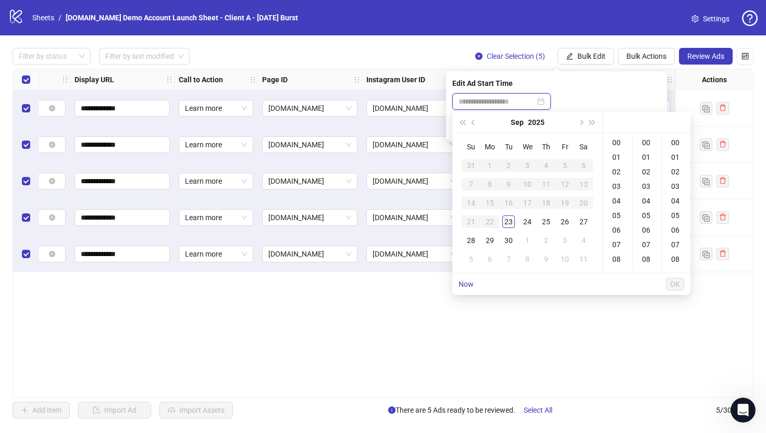
type input "**********"
click at [544, 222] on div "25" at bounding box center [546, 222] width 13 height 13
click at [615, 204] on div "09" at bounding box center [617, 202] width 25 height 15
type input "**********"
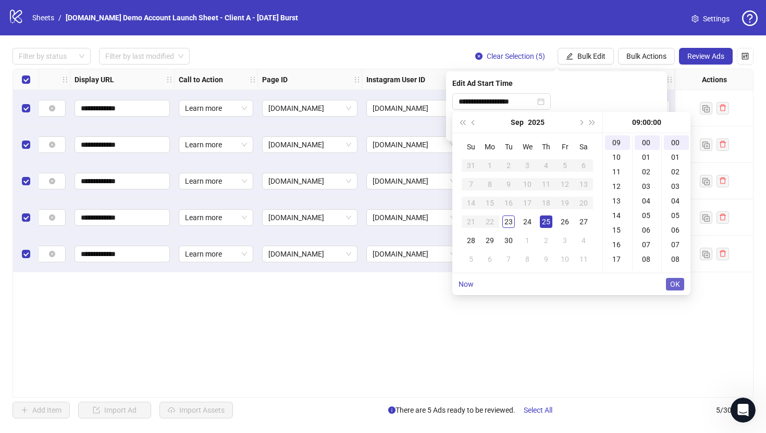
click at [674, 288] on span "OK" at bounding box center [675, 284] width 10 height 8
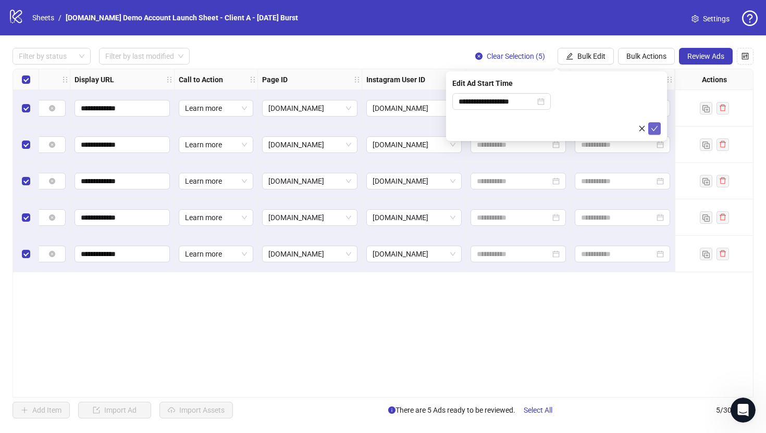
click at [653, 129] on icon "check" at bounding box center [654, 128] width 7 height 7
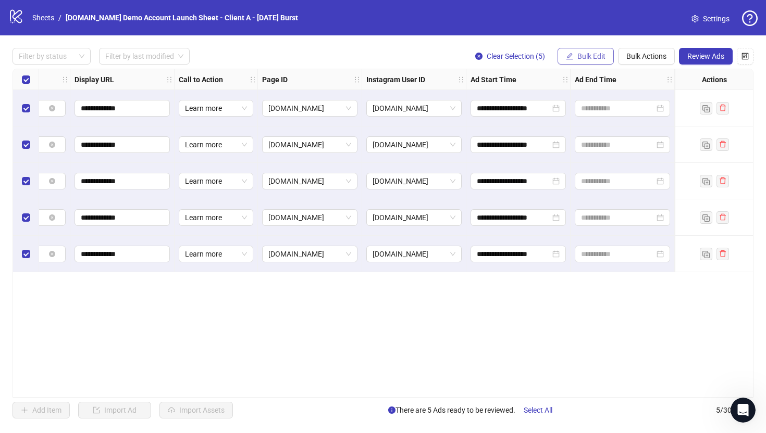
click at [593, 56] on span "Bulk Edit" at bounding box center [591, 56] width 28 height 8
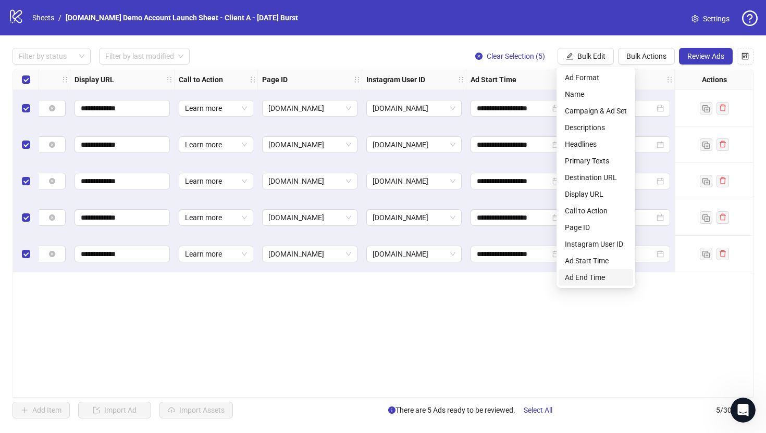
click at [582, 277] on span "Ad End Time" at bounding box center [596, 277] width 62 height 11
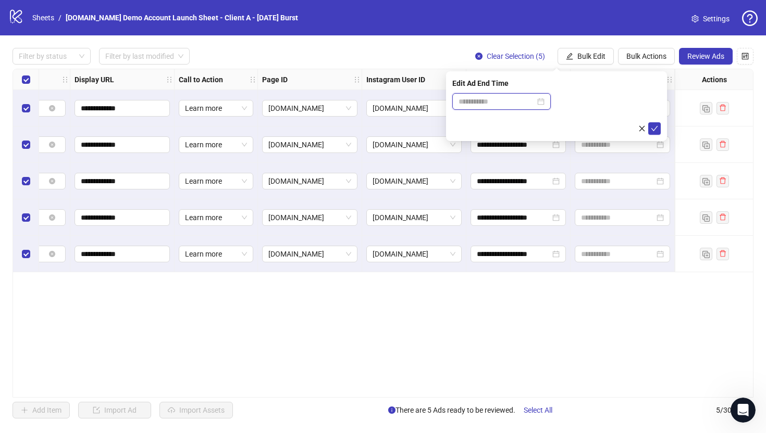
click at [494, 96] on input at bounding box center [496, 101] width 77 height 11
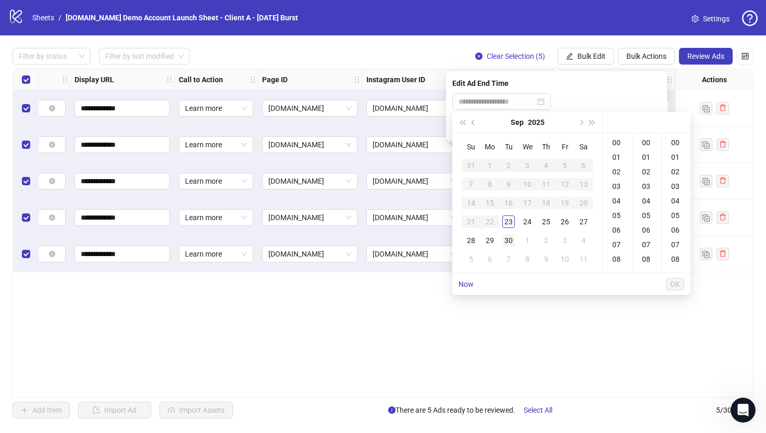
click at [507, 244] on div "30" at bounding box center [508, 240] width 13 height 13
click at [617, 232] on div "17" at bounding box center [617, 234] width 25 height 15
type input "**********"
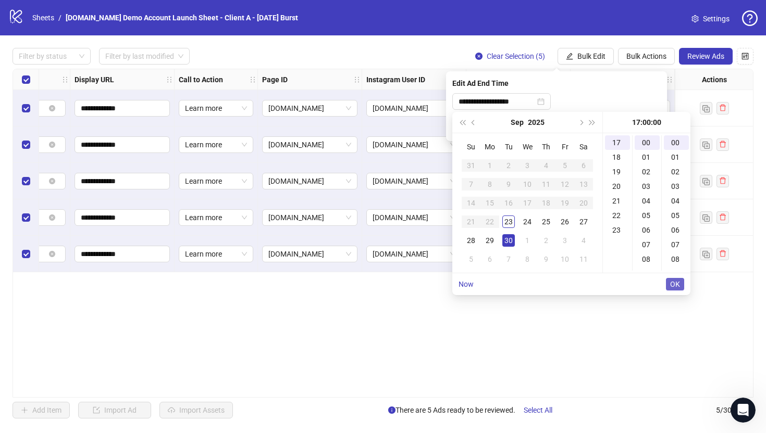
click at [675, 285] on span "OK" at bounding box center [675, 284] width 10 height 8
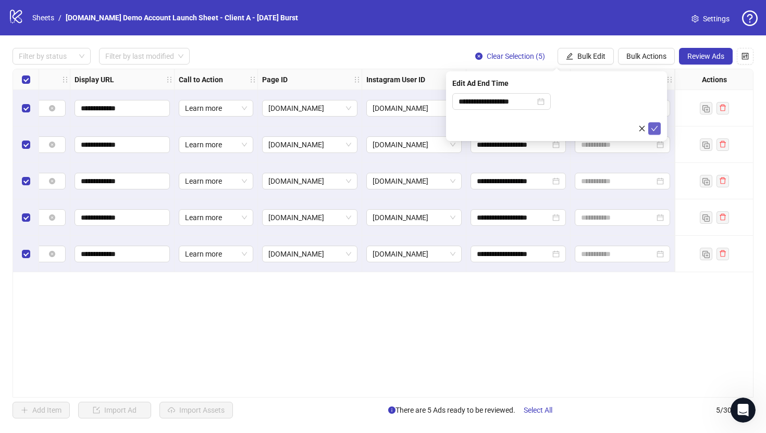
click at [657, 125] on icon "check" at bounding box center [654, 128] width 7 height 7
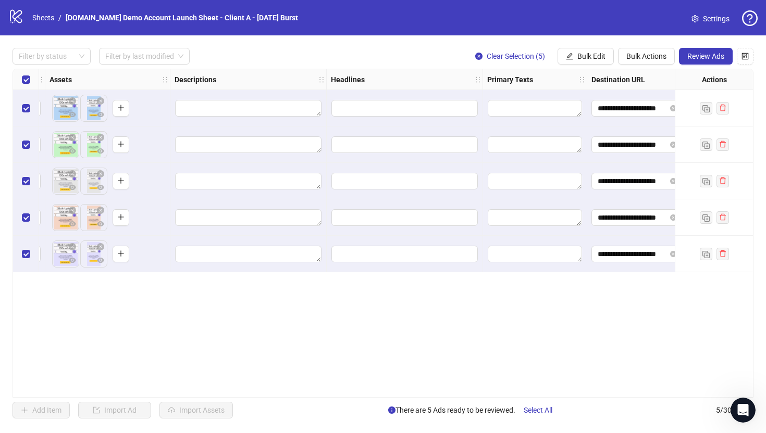
scroll to position [0, 449]
click at [594, 56] on span "Bulk Edit" at bounding box center [591, 56] width 28 height 8
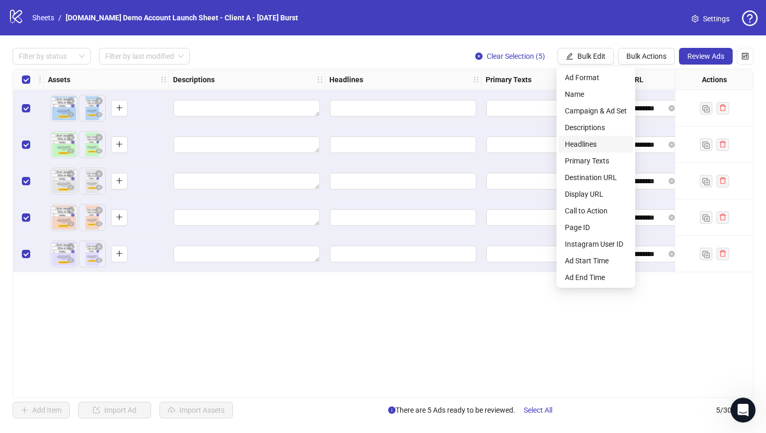
click at [577, 144] on span "Headlines" at bounding box center [596, 144] width 62 height 11
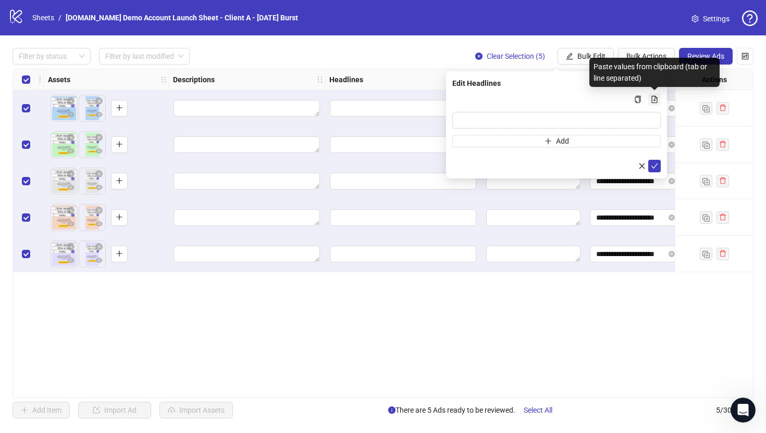
click at [656, 101] on icon "file-add" at bounding box center [654, 99] width 7 height 7
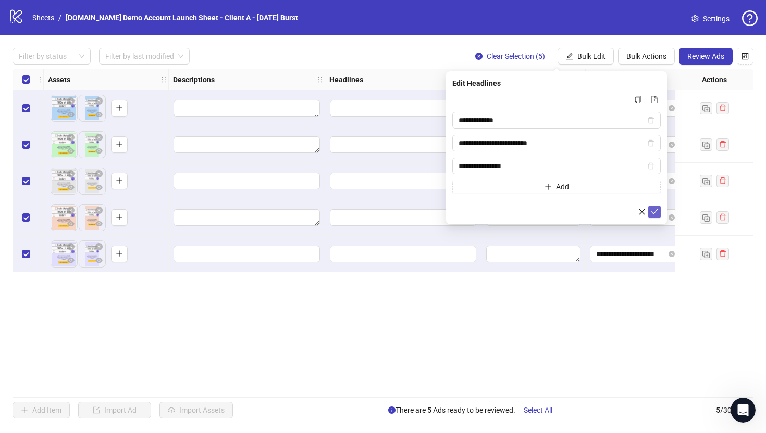
click at [652, 213] on icon "check" at bounding box center [654, 211] width 7 height 5
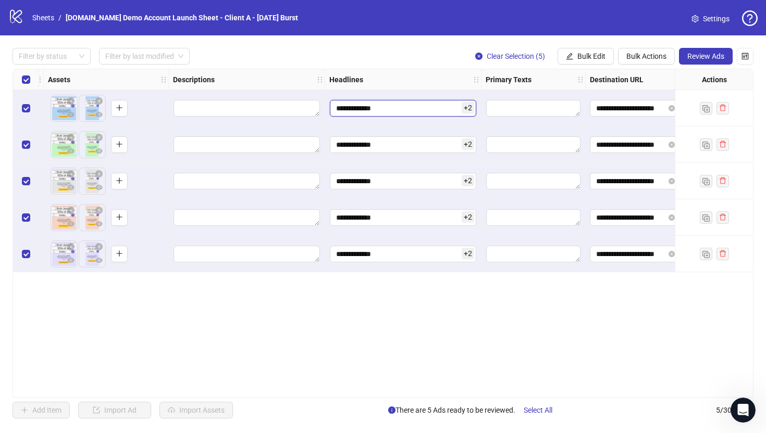
click at [400, 107] on input "**********" at bounding box center [403, 108] width 146 height 17
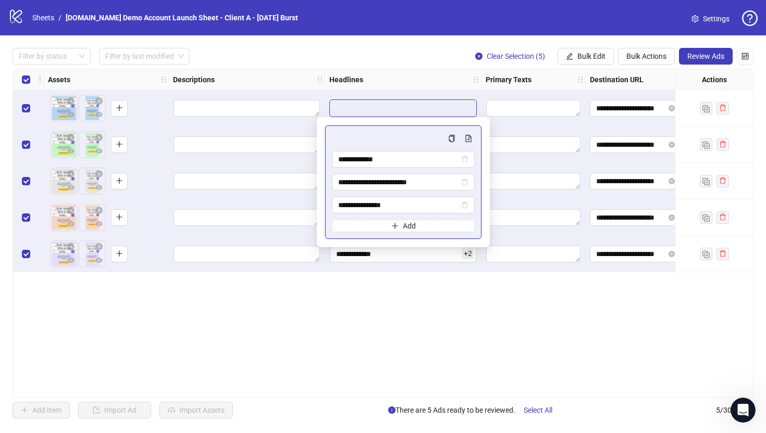
click at [395, 300] on div "**********" at bounding box center [383, 233] width 741 height 329
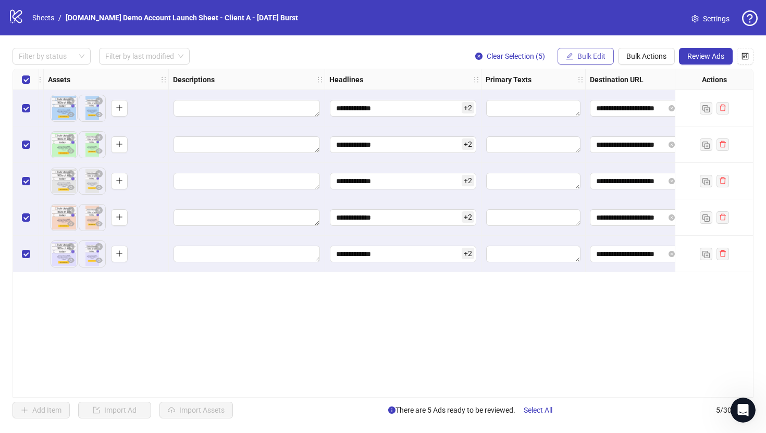
click at [579, 57] on span "Bulk Edit" at bounding box center [591, 56] width 28 height 8
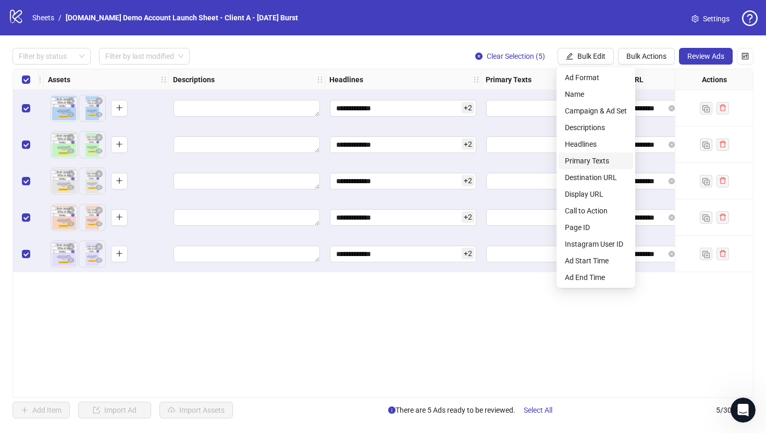
click at [582, 162] on span "Primary Texts" at bounding box center [596, 160] width 62 height 11
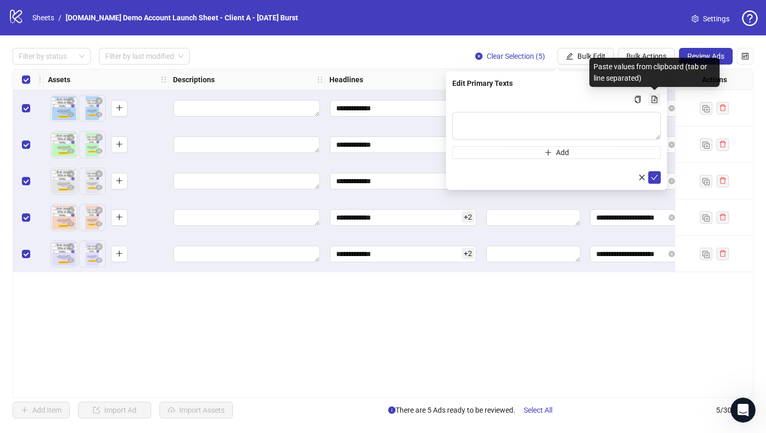
click at [654, 101] on icon "file-add" at bounding box center [654, 99] width 7 height 7
type textarea "********"
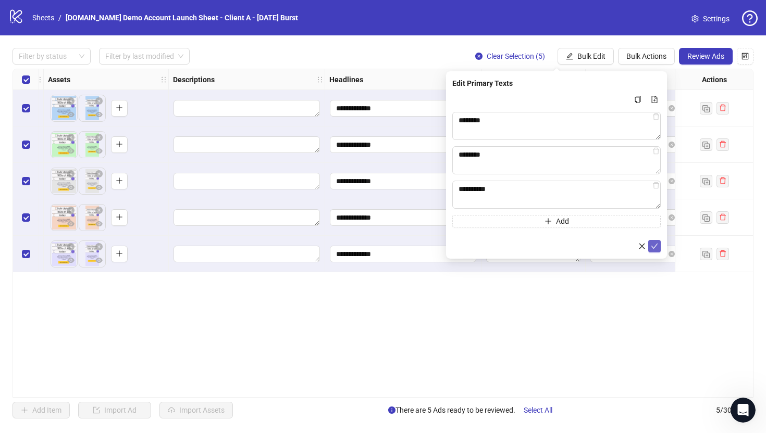
click at [654, 247] on icon "check" at bounding box center [654, 246] width 7 height 7
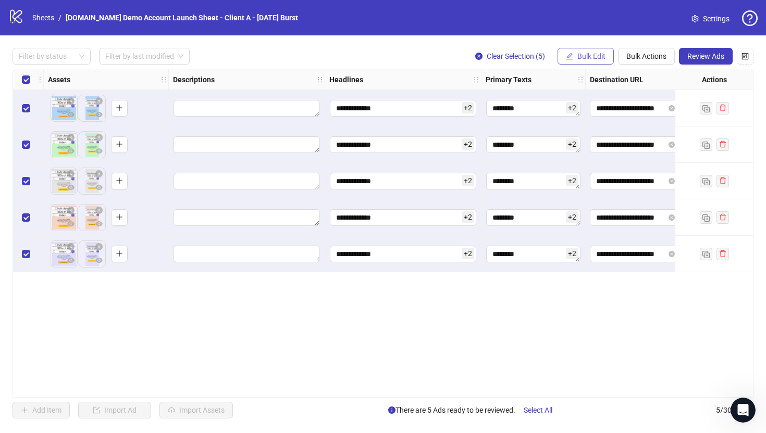
click at [588, 57] on span "Bulk Edit" at bounding box center [591, 56] width 28 height 8
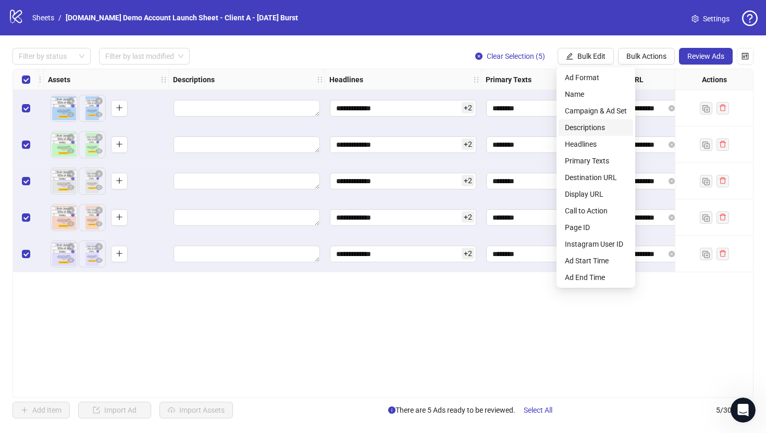
click at [575, 127] on span "Descriptions" at bounding box center [596, 127] width 62 height 11
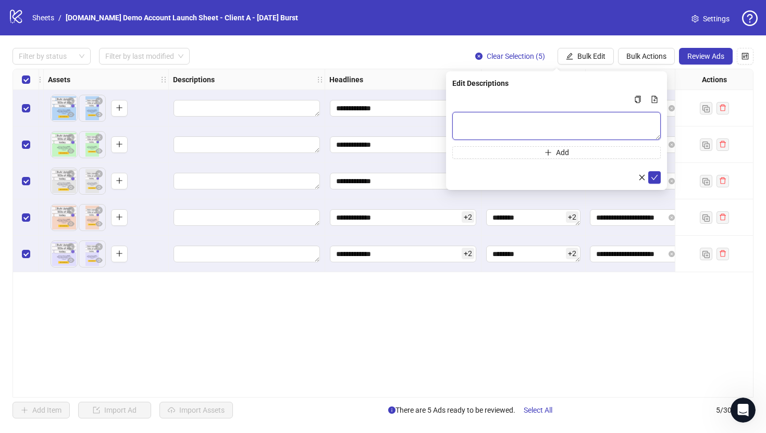
click at [477, 119] on textarea "Multi-text input container - paste or copy values" at bounding box center [556, 126] width 208 height 28
type textarea "**********"
click at [657, 179] on icon "check" at bounding box center [654, 177] width 7 height 7
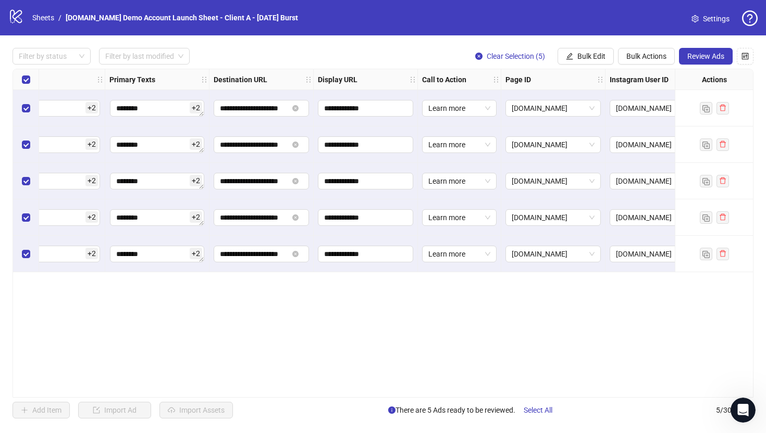
scroll to position [0, 780]
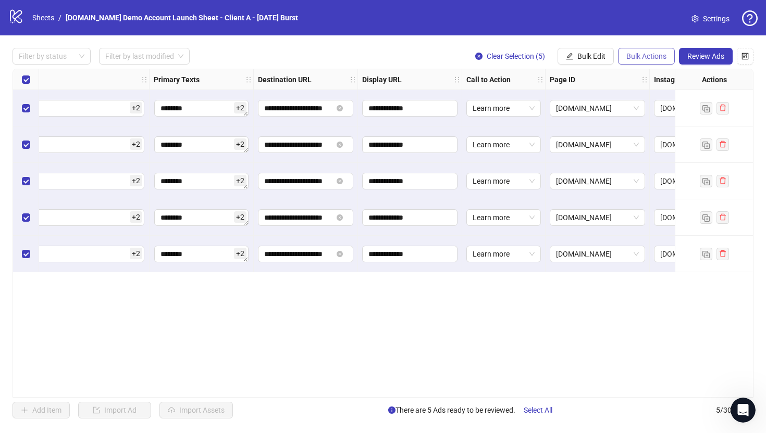
click at [641, 60] on span "Bulk Actions" at bounding box center [646, 56] width 40 height 8
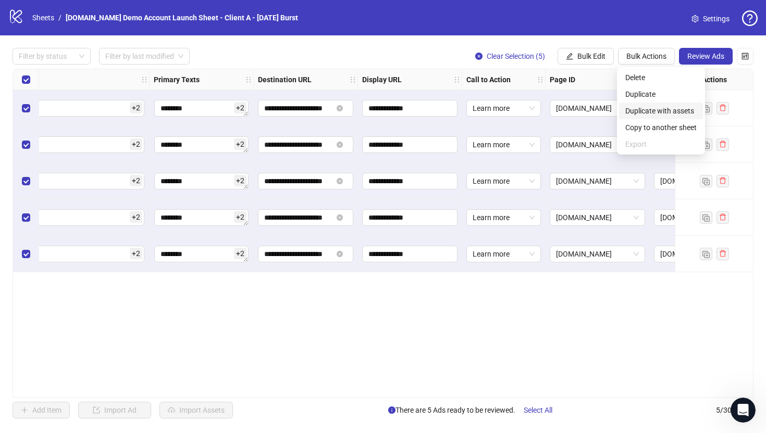
click at [635, 113] on span "Duplicate with assets" at bounding box center [660, 110] width 71 height 11
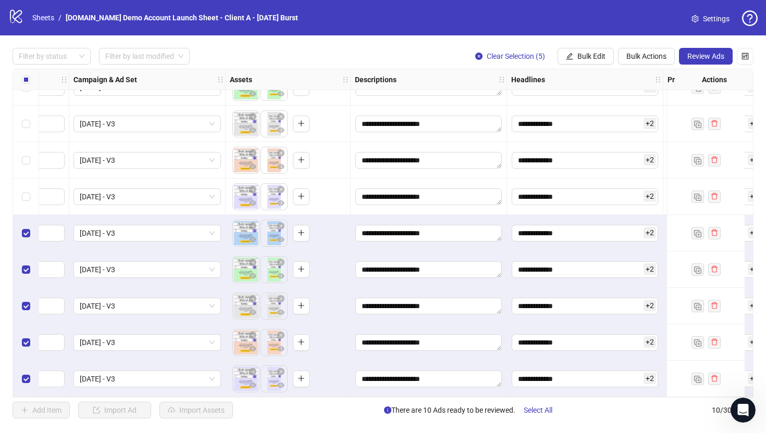
scroll to position [61, 265]
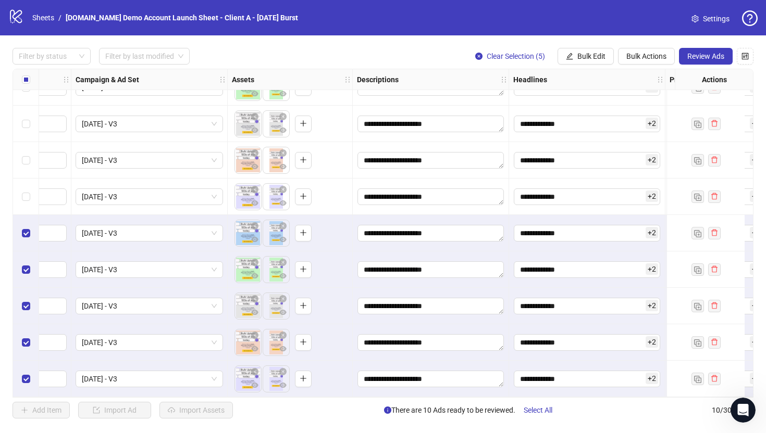
click at [583, 65] on div "**********" at bounding box center [383, 233] width 766 height 396
click at [584, 61] on button "Bulk Edit" at bounding box center [585, 56] width 56 height 17
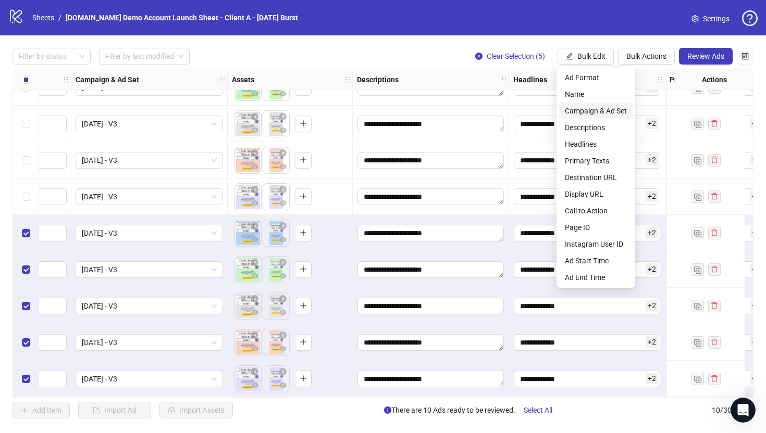
click at [578, 113] on span "Campaign & Ad Set" at bounding box center [596, 110] width 62 height 11
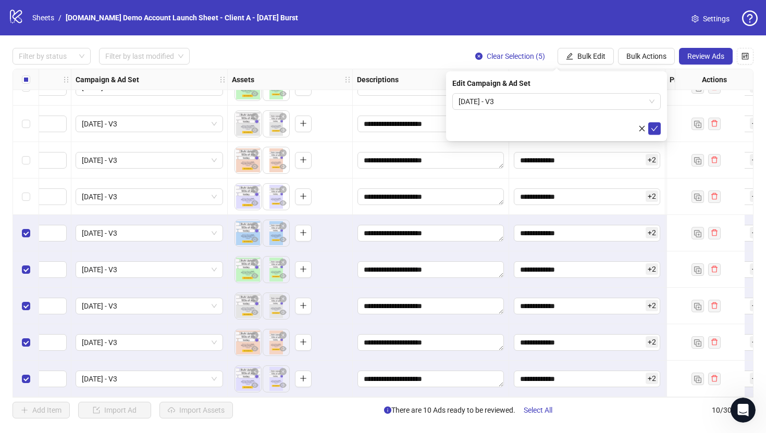
click at [392, 50] on div "Filter by status Filter by last modified Clear Selection (5) Bulk Edit Bulk Act…" at bounding box center [383, 56] width 741 height 17
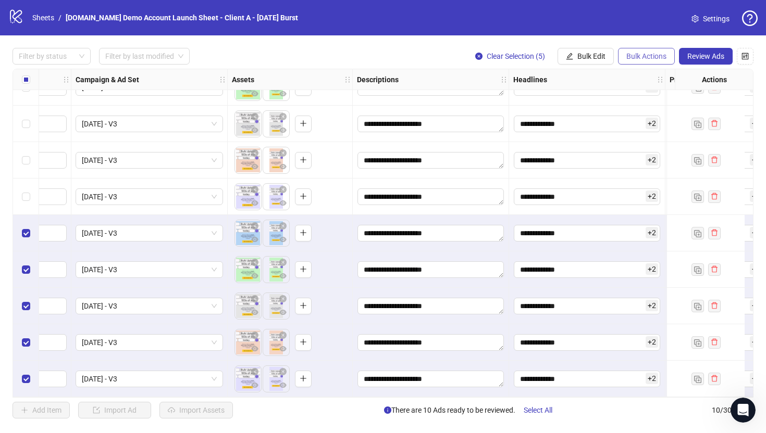
click at [644, 58] on span "Bulk Actions" at bounding box center [646, 56] width 40 height 8
click at [634, 79] on span "Delete" at bounding box center [660, 77] width 71 height 11
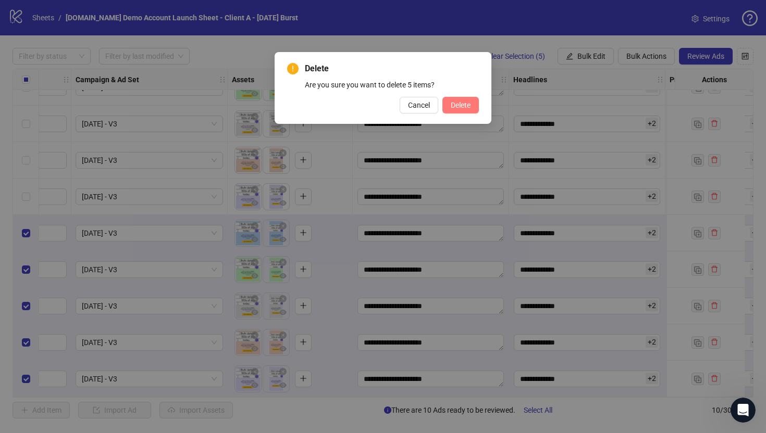
click at [469, 107] on span "Delete" at bounding box center [461, 105] width 20 height 8
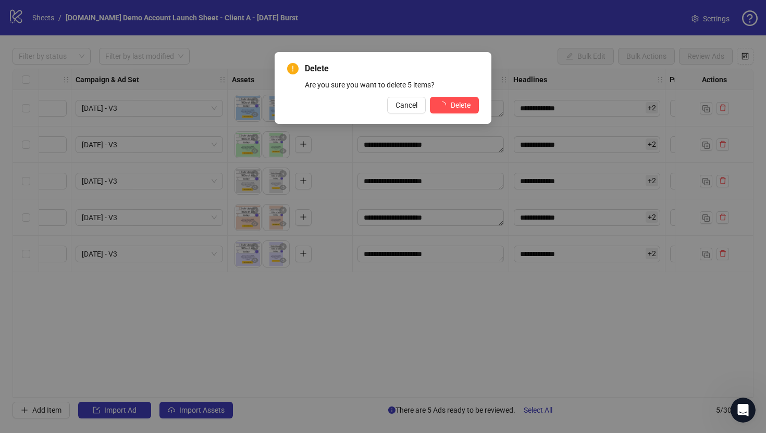
scroll to position [0, 265]
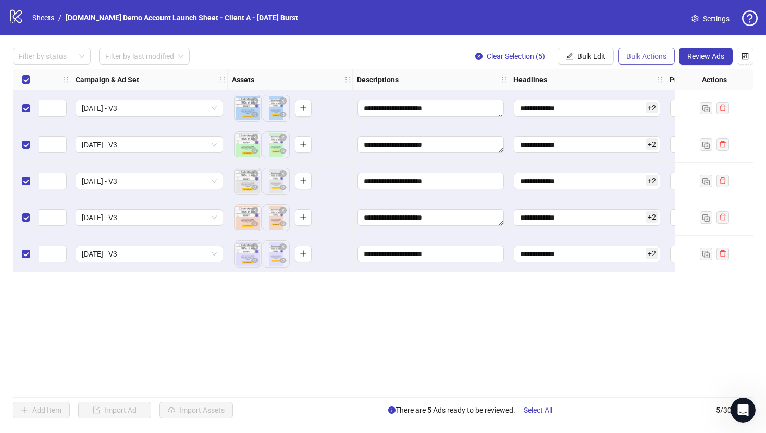
click at [648, 63] on button "Bulk Actions" at bounding box center [646, 56] width 57 height 17
click at [650, 97] on span "Duplicate" at bounding box center [660, 94] width 71 height 11
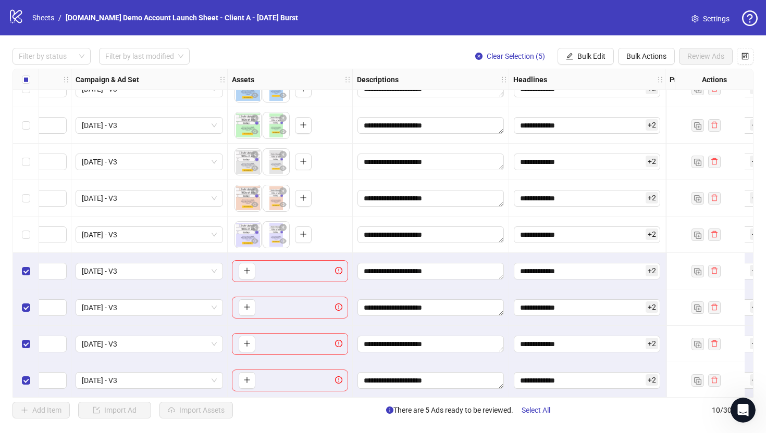
scroll to position [61, 265]
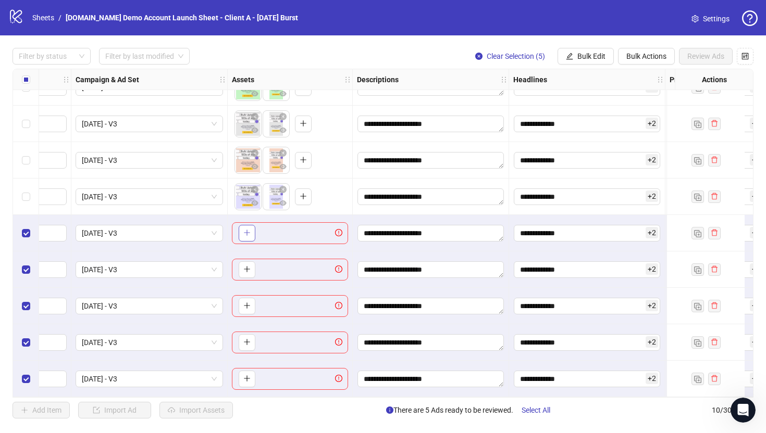
click at [245, 229] on icon "plus" at bounding box center [246, 232] width 7 height 7
click at [639, 55] on span "Bulk Actions" at bounding box center [646, 56] width 40 height 8
click at [639, 79] on span "Delete" at bounding box center [660, 77] width 71 height 11
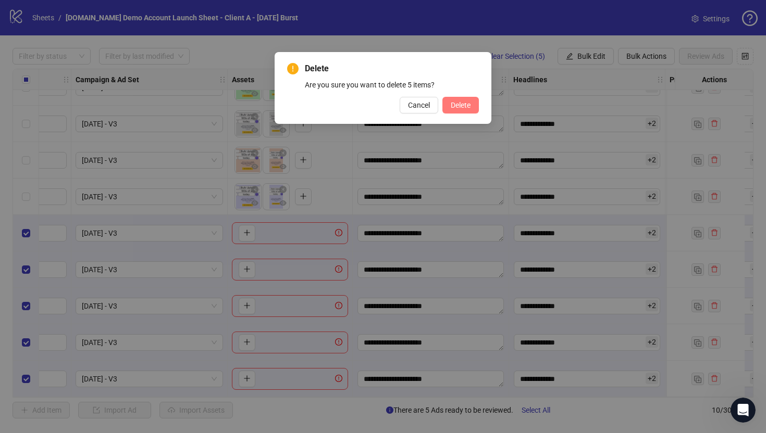
click at [458, 101] on span "Delete" at bounding box center [461, 105] width 20 height 8
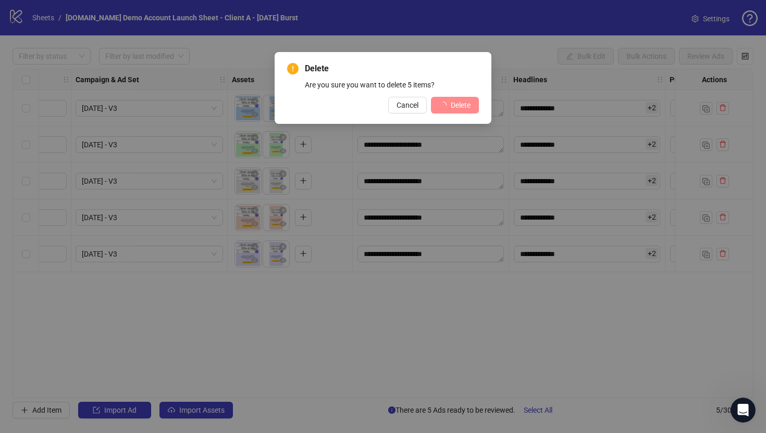
scroll to position [0, 265]
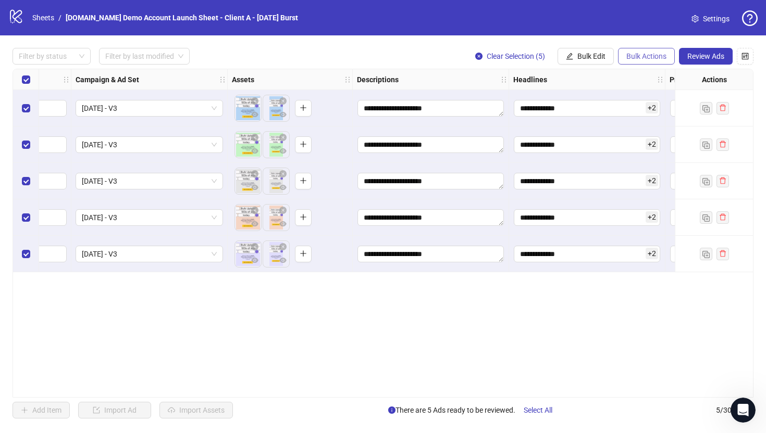
click at [643, 50] on button "Bulk Actions" at bounding box center [646, 56] width 57 height 17
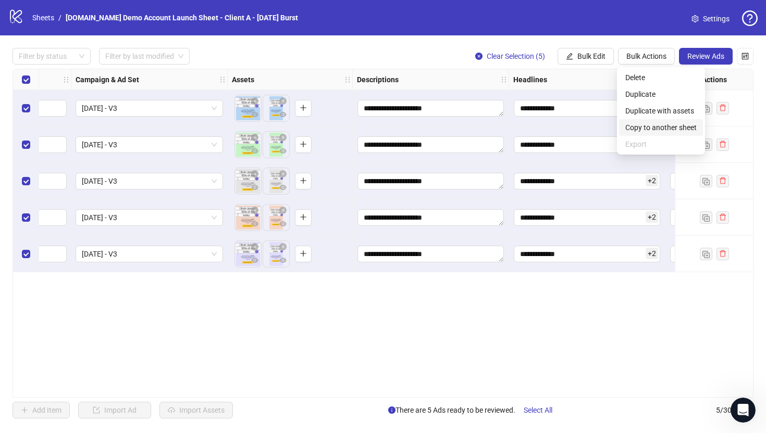
click at [652, 127] on span "Copy to another sheet" at bounding box center [660, 127] width 71 height 11
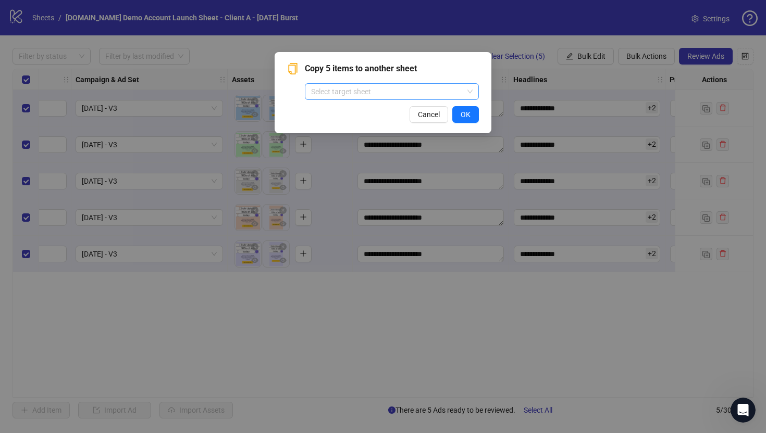
click at [355, 93] on input "search" at bounding box center [387, 92] width 152 height 16
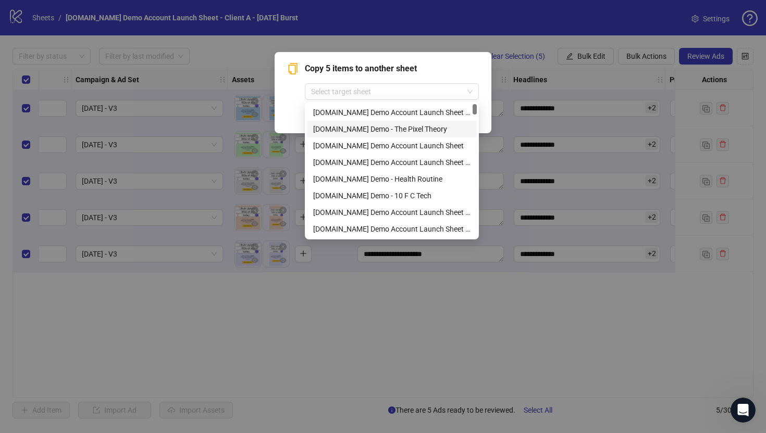
click at [291, 112] on div "Cancel OK" at bounding box center [383, 114] width 192 height 17
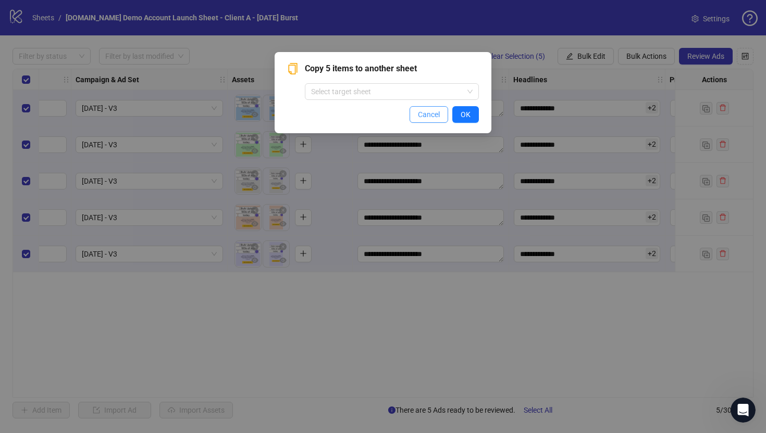
click at [414, 116] on button "Cancel" at bounding box center [428, 114] width 39 height 17
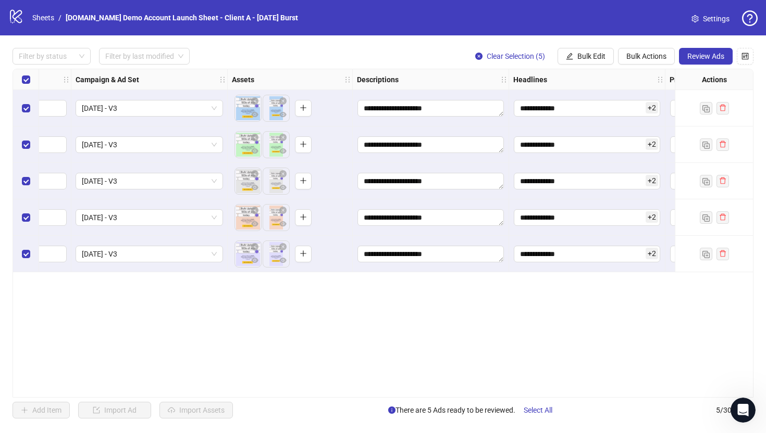
click at [20, 78] on div "Select all rows" at bounding box center [26, 79] width 26 height 21
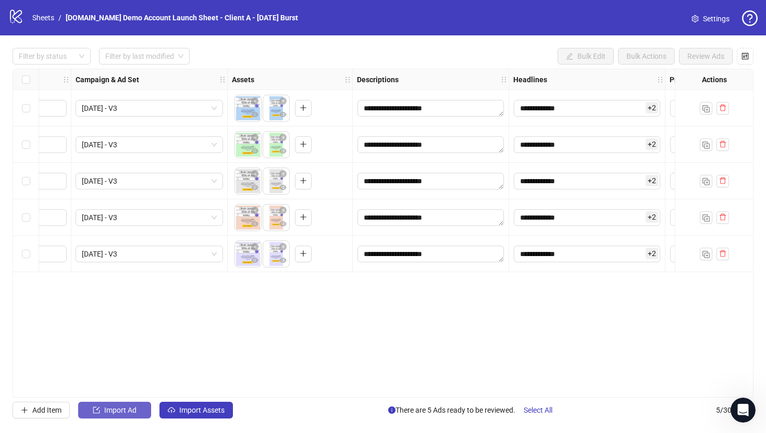
click at [114, 415] on span "Import Ad" at bounding box center [120, 410] width 32 height 8
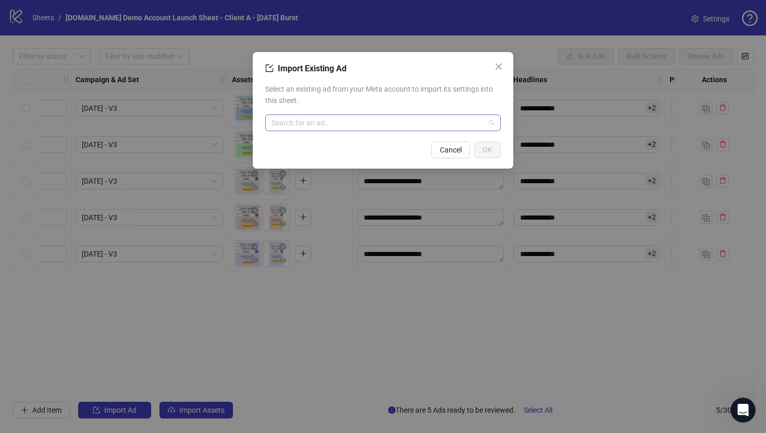
click at [297, 123] on input "search" at bounding box center [378, 123] width 214 height 16
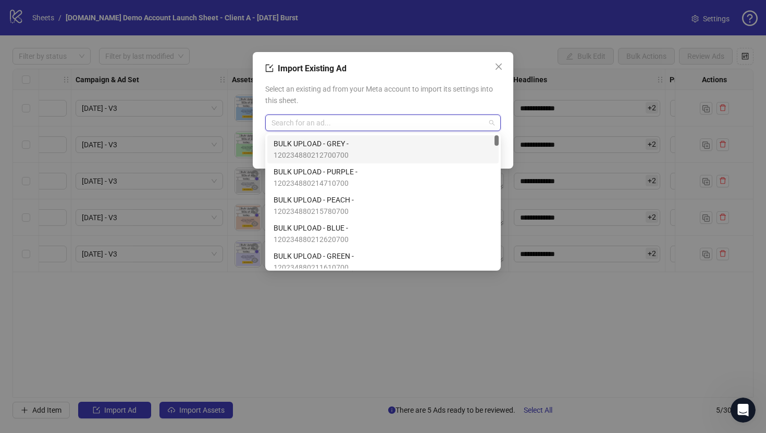
click at [312, 146] on span "BULK UPLOAD - GREY -" at bounding box center [310, 143] width 75 height 11
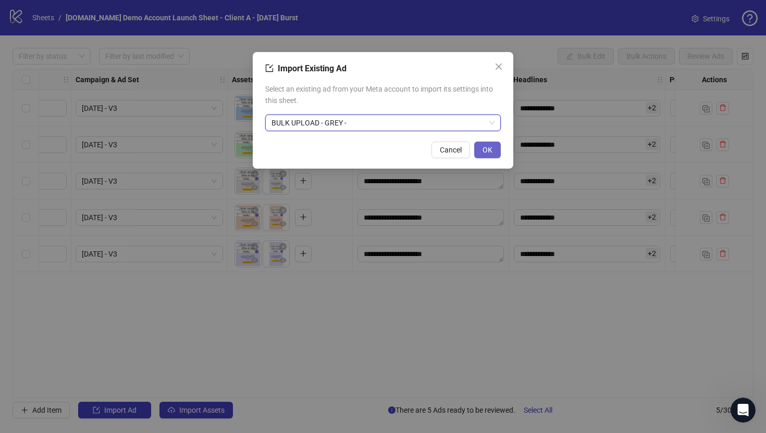
click at [488, 146] on span "OK" at bounding box center [487, 150] width 10 height 8
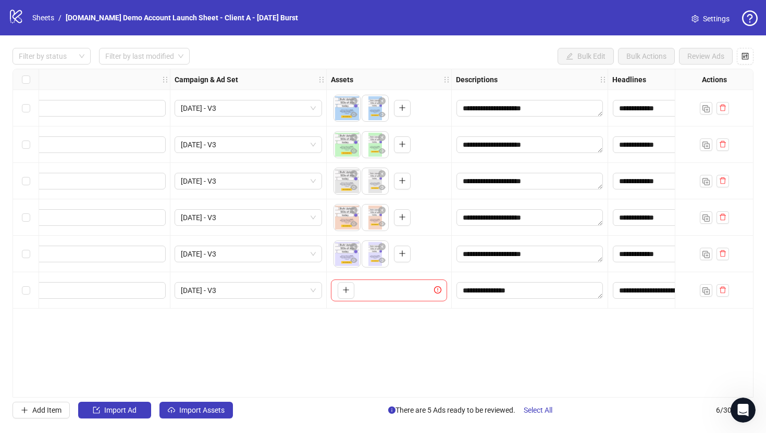
scroll to position [0, 167]
click at [342, 289] on icon "plus" at bounding box center [344, 290] width 7 height 7
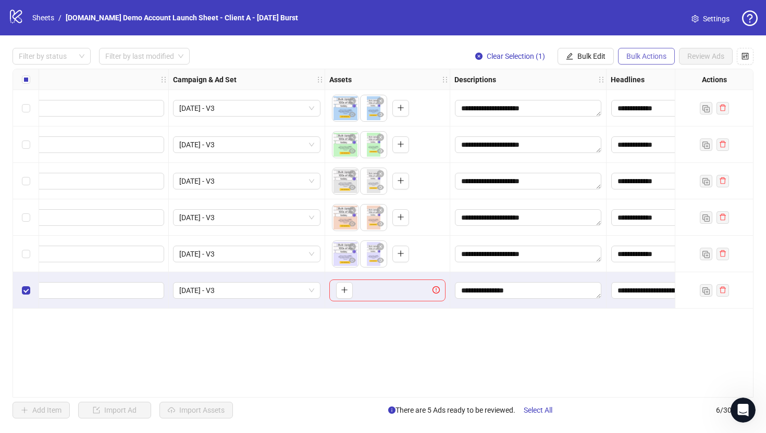
click at [644, 59] on span "Bulk Actions" at bounding box center [646, 56] width 40 height 8
click at [634, 80] on span "Delete" at bounding box center [660, 77] width 71 height 11
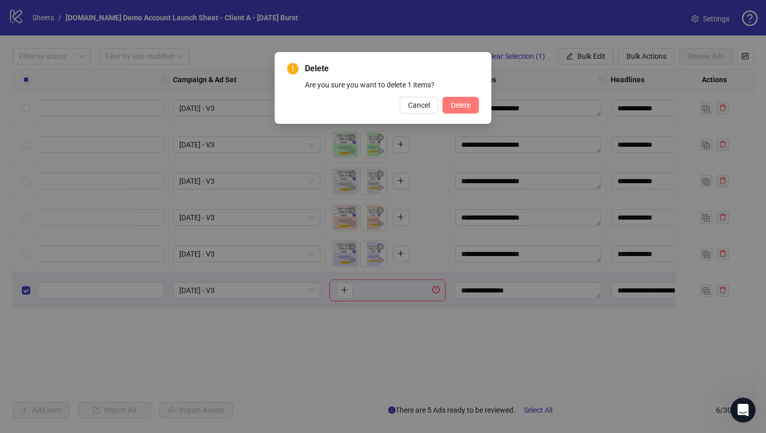
click at [463, 108] on span "Delete" at bounding box center [461, 105] width 20 height 8
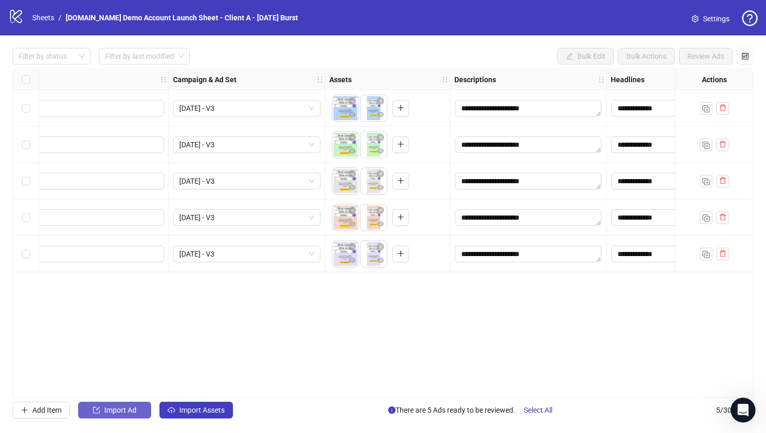
click at [113, 409] on span "Import Ad" at bounding box center [120, 410] width 32 height 8
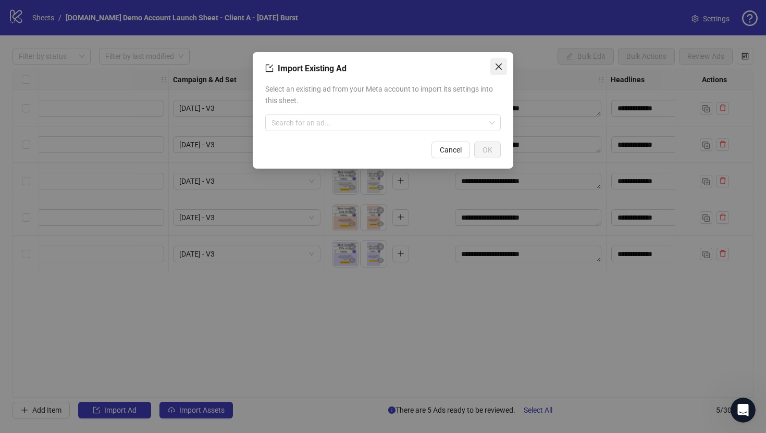
click at [499, 66] on icon "close" at bounding box center [498, 67] width 6 height 6
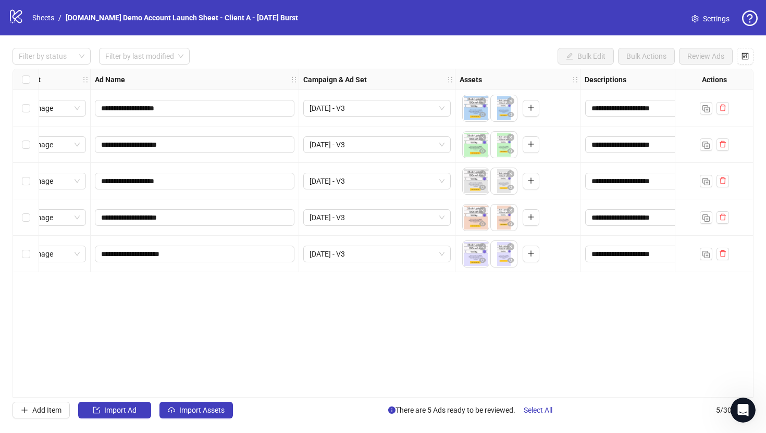
scroll to position [0, 0]
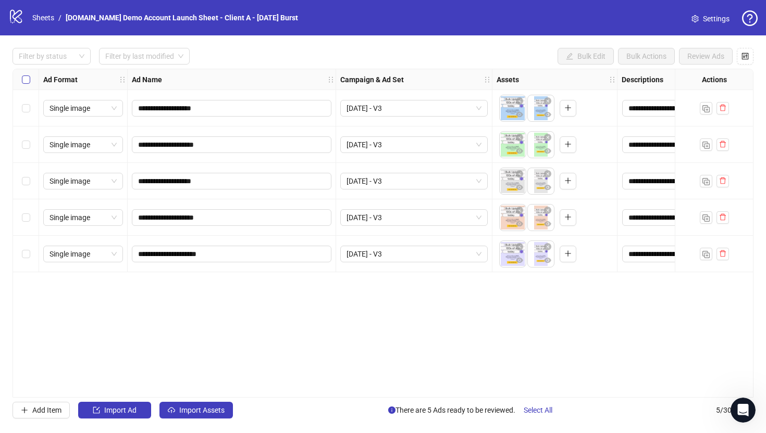
click at [24, 84] on label "Select all rows" at bounding box center [26, 79] width 8 height 11
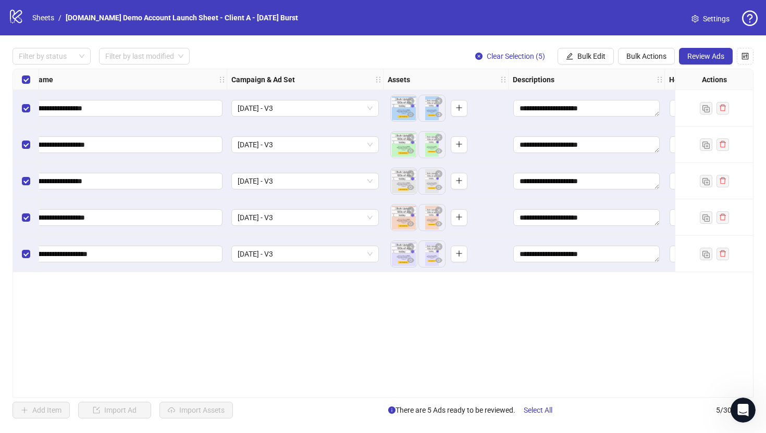
scroll to position [0, 114]
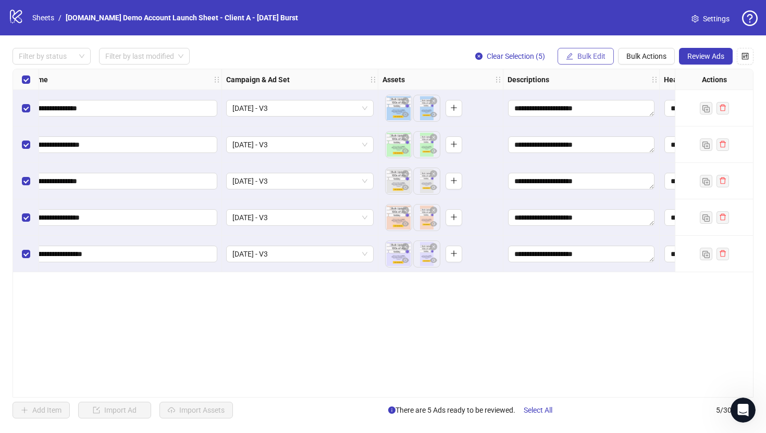
click at [580, 56] on span "Bulk Edit" at bounding box center [591, 56] width 28 height 8
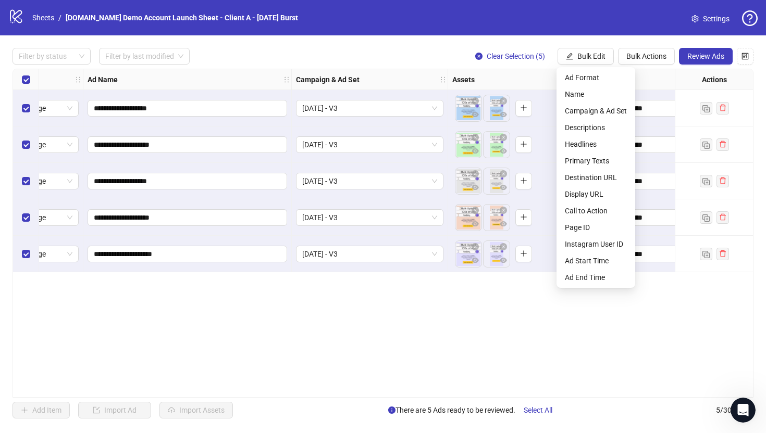
scroll to position [0, 44]
click at [645, 57] on span "Bulk Actions" at bounding box center [646, 56] width 40 height 8
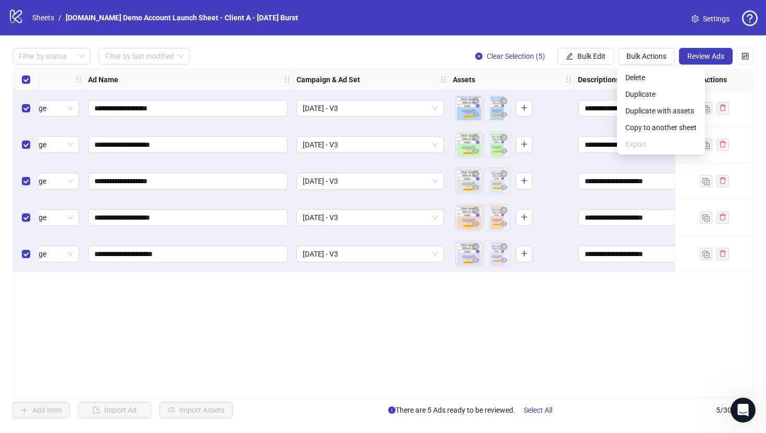
click at [558, 312] on div "**********" at bounding box center [383, 233] width 741 height 329
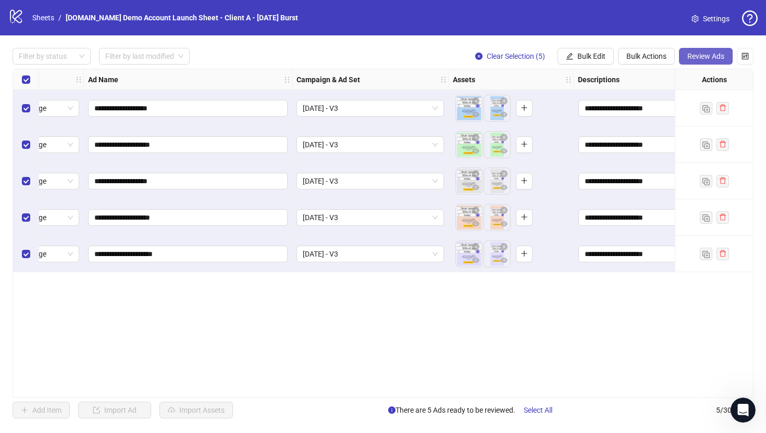
click at [701, 61] on button "Review Ads" at bounding box center [706, 56] width 54 height 17
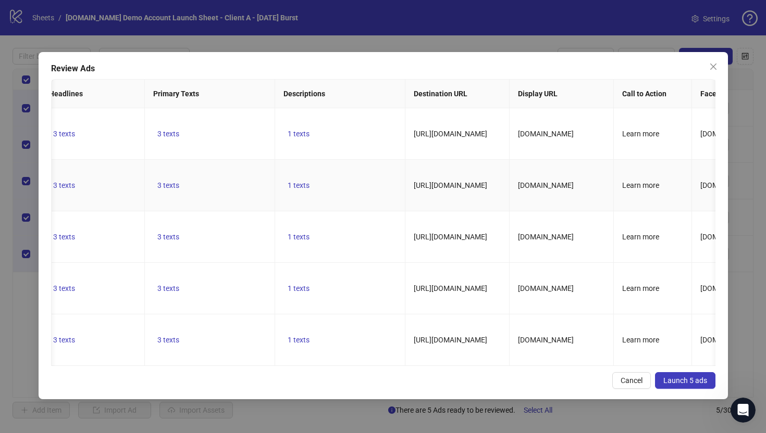
scroll to position [0, 0]
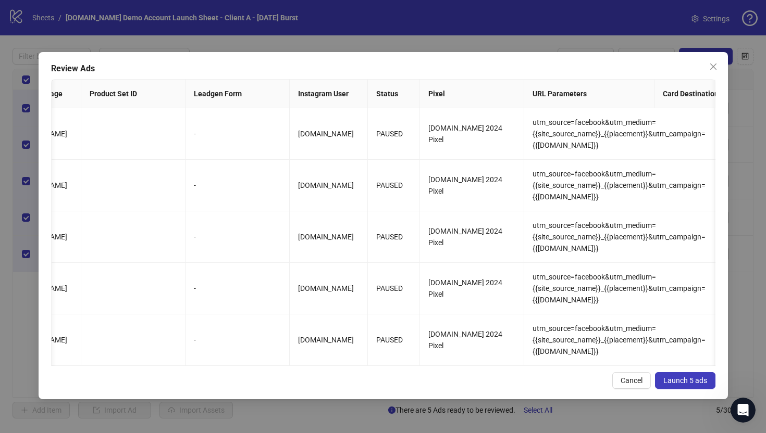
click at [678, 385] on span "Launch 5 ads" at bounding box center [685, 381] width 44 height 8
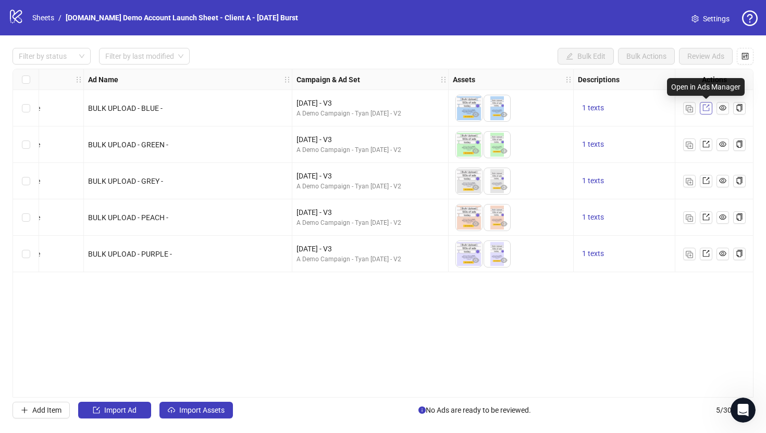
click at [706, 107] on icon "export" at bounding box center [705, 108] width 7 height 7
click at [481, 330] on div "Ad Format Ad Name Campaign & Ad Set Assets Descriptions Headlines Primary Texts…" at bounding box center [383, 233] width 741 height 329
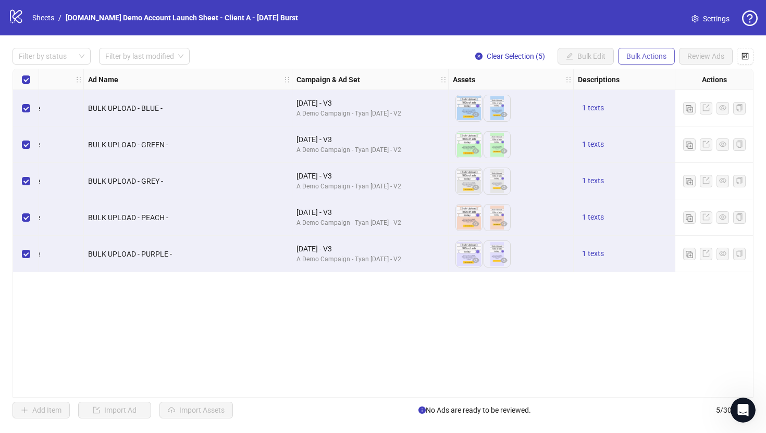
click at [643, 51] on button "Bulk Actions" at bounding box center [646, 56] width 57 height 17
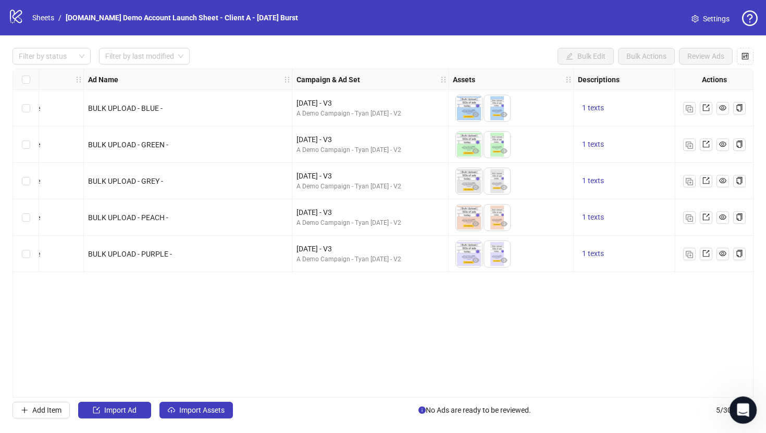
click at [740, 408] on icon "Open Intercom Messenger" at bounding box center [741, 409] width 17 height 17
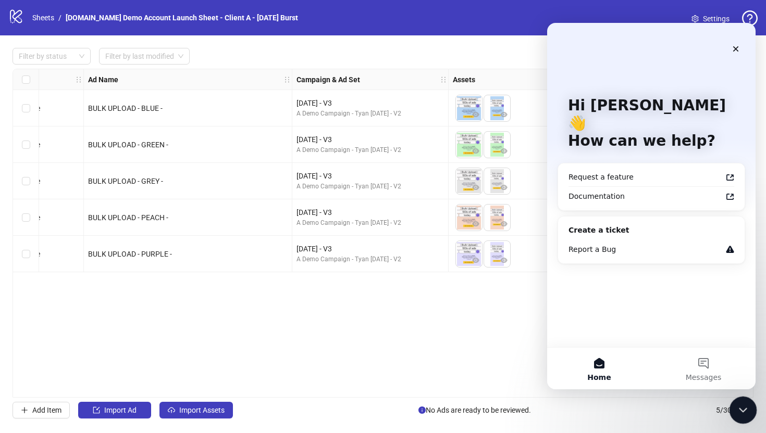
click at [738, 410] on icon "Close Intercom Messenger" at bounding box center [741, 409] width 13 height 13
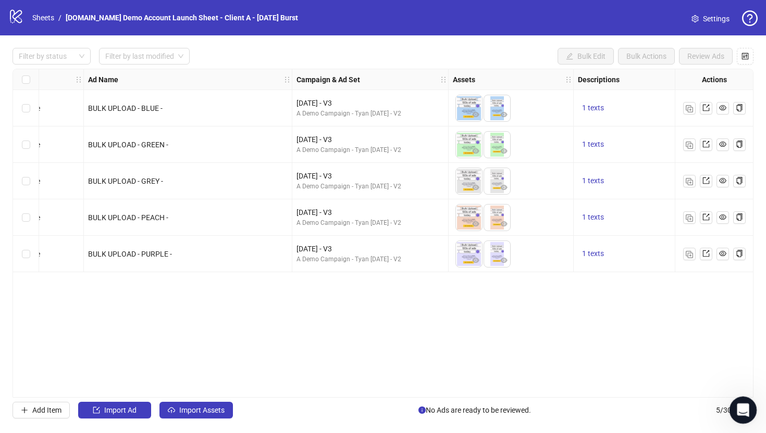
click at [737, 410] on icon "Open Intercom Messenger" at bounding box center [741, 409] width 17 height 17
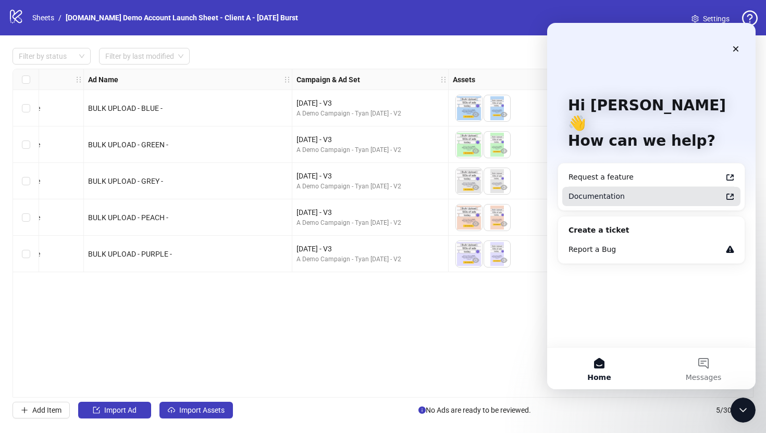
click at [593, 191] on div "Documentation" at bounding box center [644, 196] width 153 height 11
click at [738, 46] on icon "Close" at bounding box center [735, 49] width 8 height 8
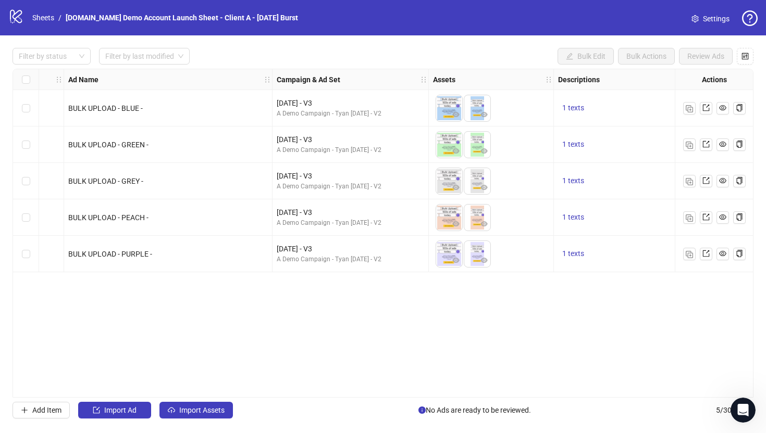
scroll to position [0, 54]
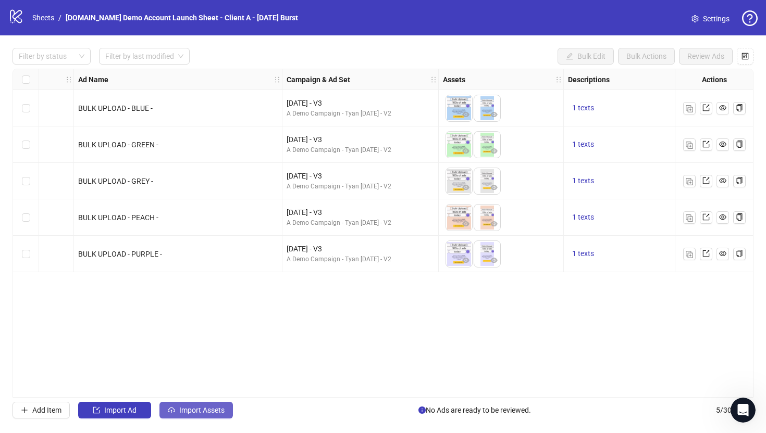
click at [187, 414] on span "Import Assets" at bounding box center [201, 410] width 45 height 8
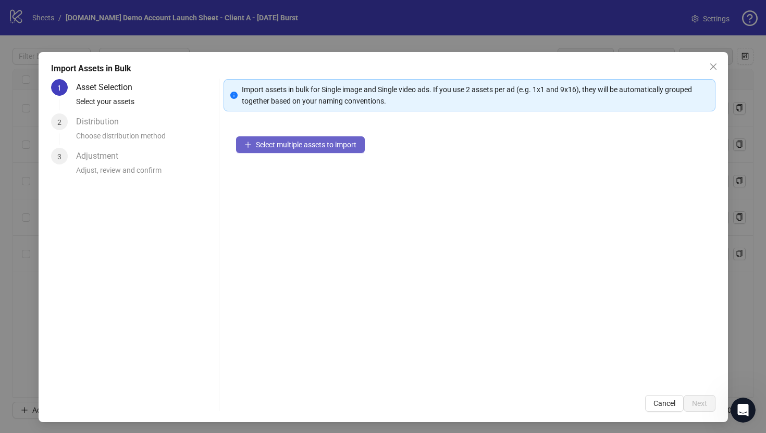
click at [280, 146] on span "Select multiple assets to import" at bounding box center [306, 145] width 101 height 8
click at [712, 68] on icon "close" at bounding box center [713, 67] width 8 height 8
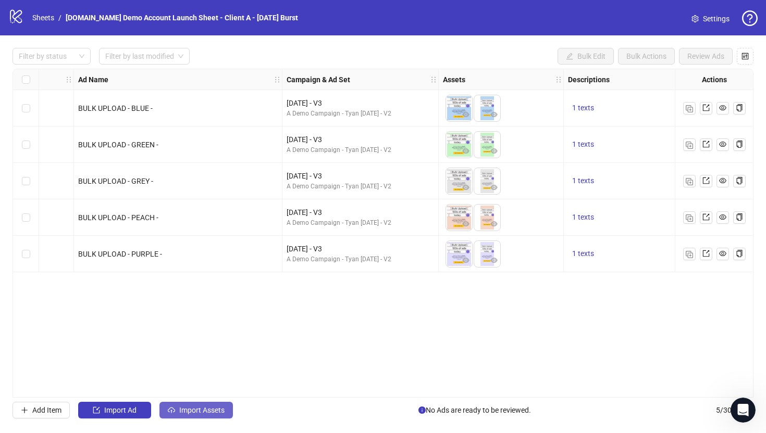
click at [187, 412] on span "Import Assets" at bounding box center [201, 410] width 45 height 8
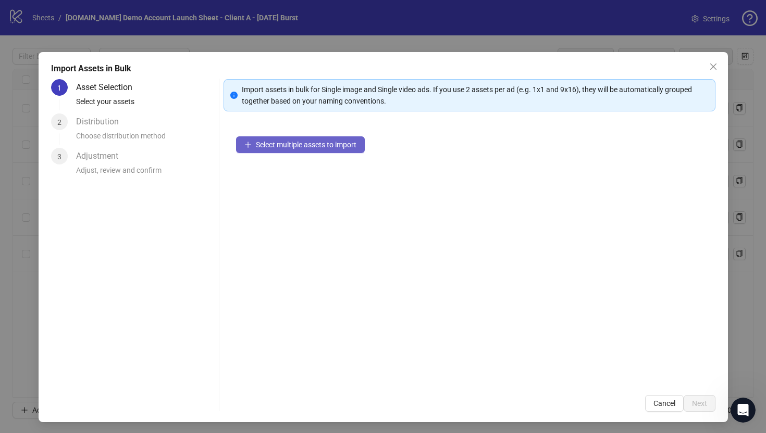
click at [279, 141] on span "Select multiple assets to import" at bounding box center [306, 145] width 101 height 8
click at [711, 65] on icon "close" at bounding box center [713, 67] width 8 height 8
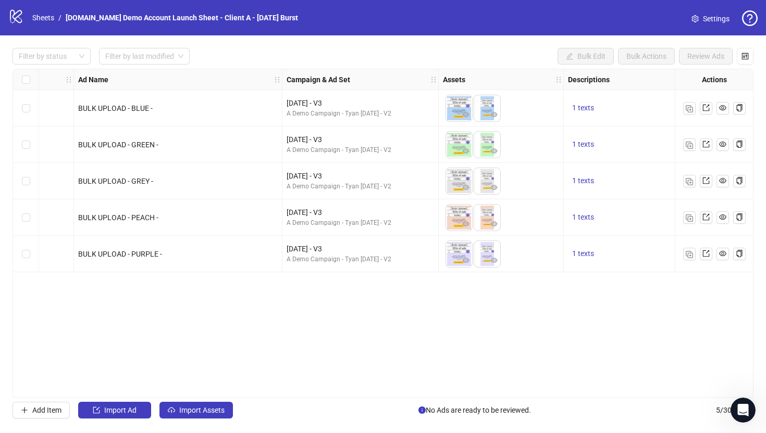
click at [714, 20] on span "Settings" at bounding box center [716, 18] width 27 height 11
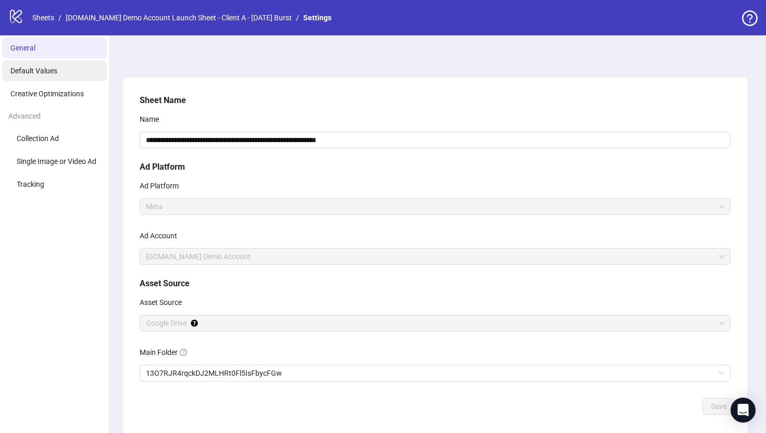
click at [27, 73] on span "Default Values" at bounding box center [33, 71] width 47 height 8
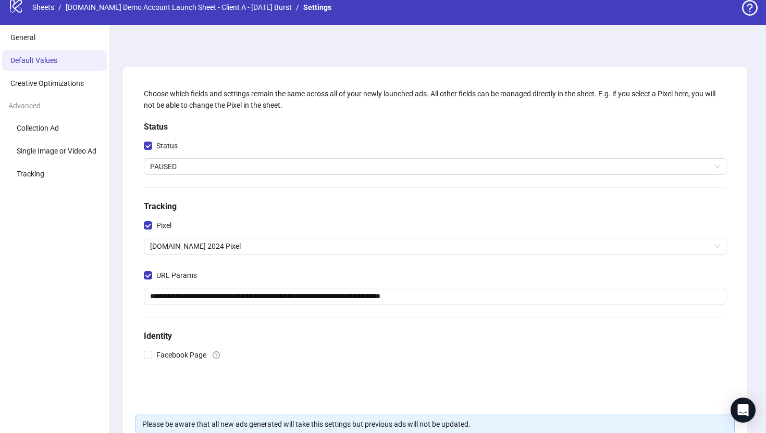
scroll to position [5, 0]
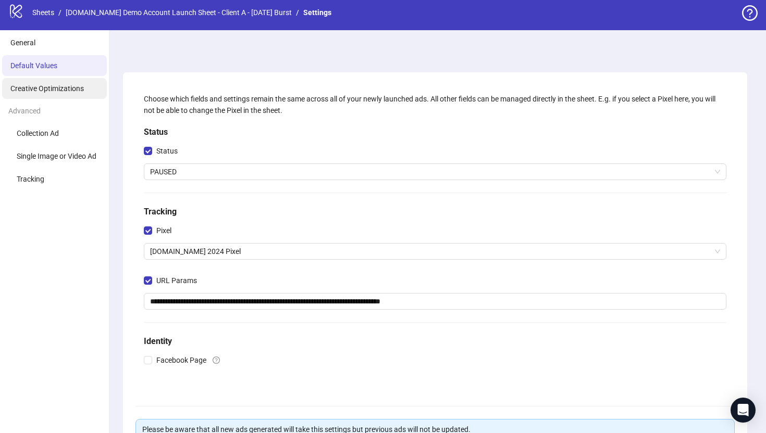
click at [47, 86] on span "Creative Optimizations" at bounding box center [46, 88] width 73 height 8
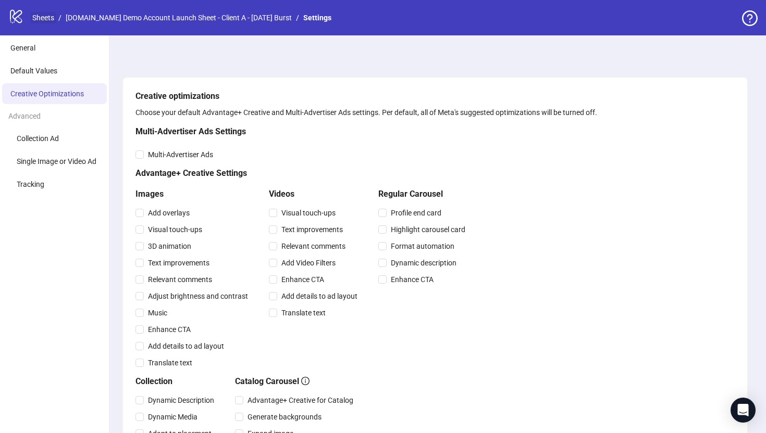
click at [46, 18] on link "Sheets" at bounding box center [43, 17] width 26 height 11
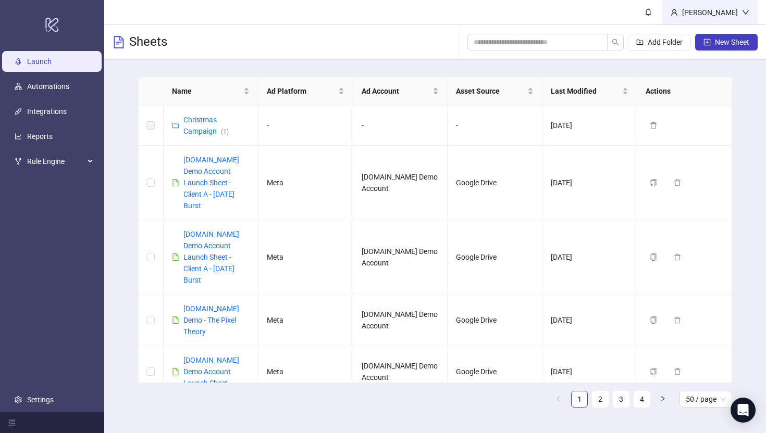
click at [710, 6] on div "[PERSON_NAME]" at bounding box center [709, 12] width 95 height 24
click at [715, 37] on button "New Sheet" at bounding box center [726, 42] width 63 height 17
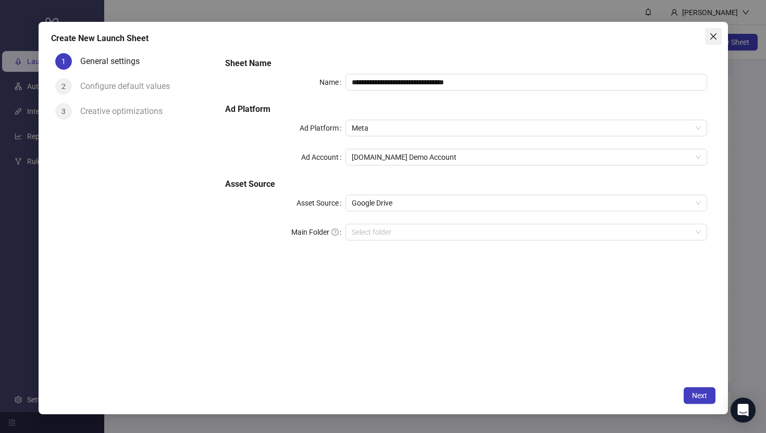
click at [710, 36] on icon "close" at bounding box center [713, 36] width 8 height 8
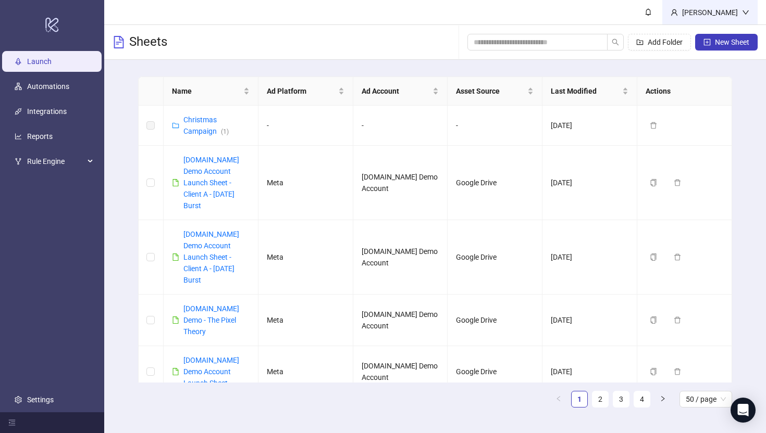
click at [719, 12] on div "[PERSON_NAME]" at bounding box center [710, 12] width 64 height 11
click at [716, 39] on span "New Sheet" at bounding box center [732, 42] width 34 height 8
type input "**********"
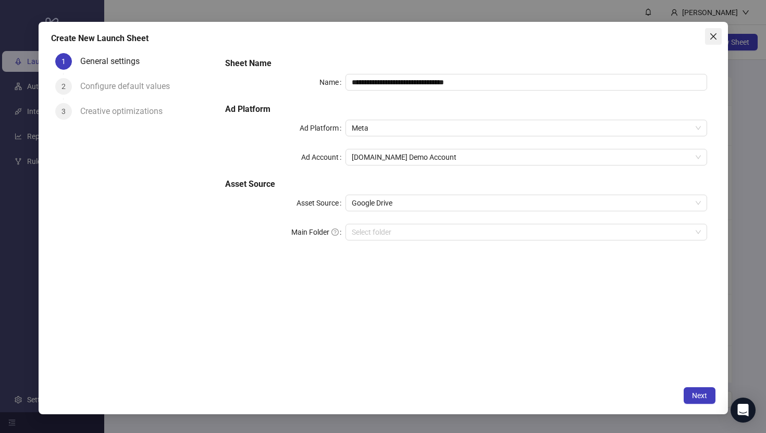
click at [712, 32] on icon "close" at bounding box center [713, 36] width 8 height 8
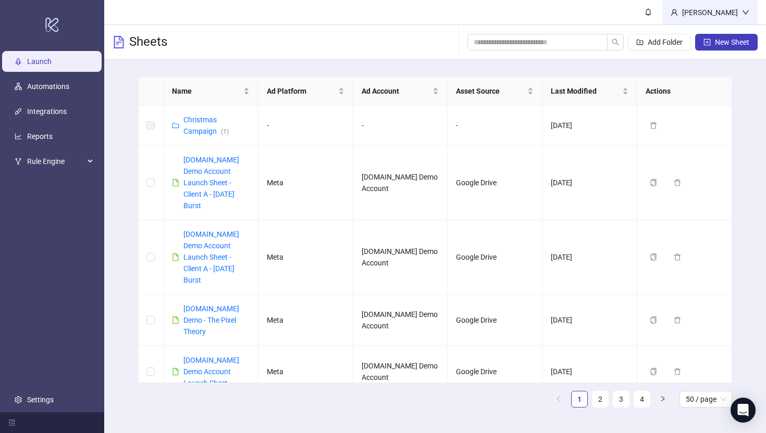
click at [713, 11] on div "[PERSON_NAME]" at bounding box center [710, 12] width 64 height 11
click at [705, 36] on span "Logout" at bounding box center [724, 36] width 50 height 11
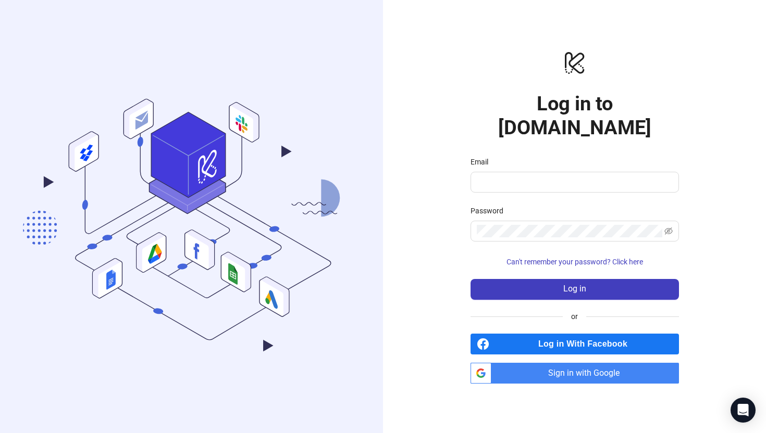
click at [557, 368] on span "Sign in with Google" at bounding box center [586, 373] width 183 height 21
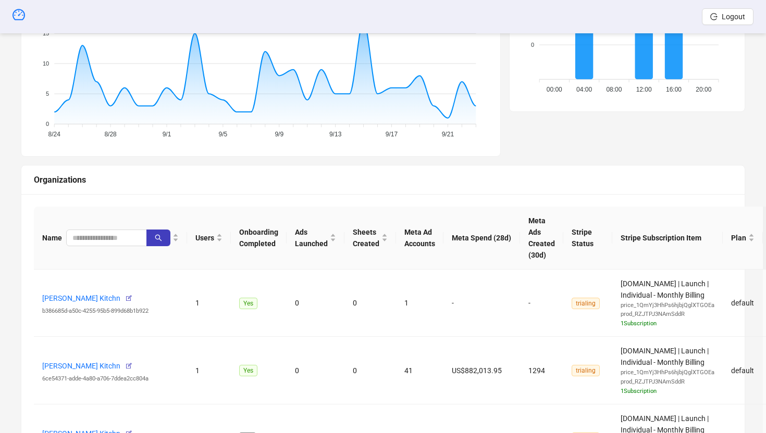
scroll to position [238, 0]
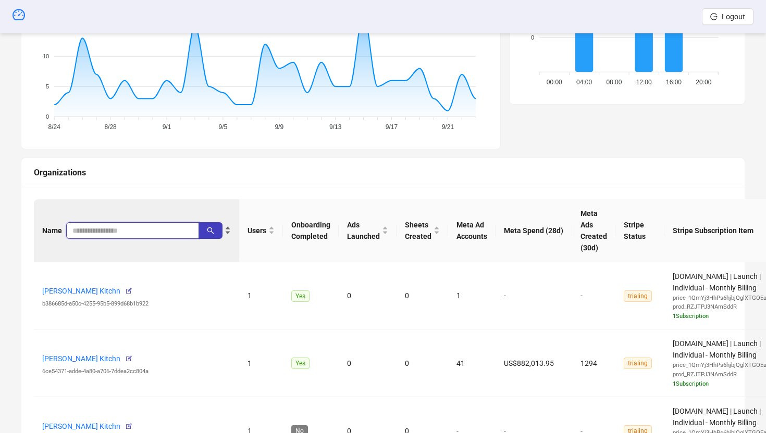
click at [108, 232] on input "search" at bounding box center [128, 230] width 112 height 11
paste input "**********"
type input "**********"
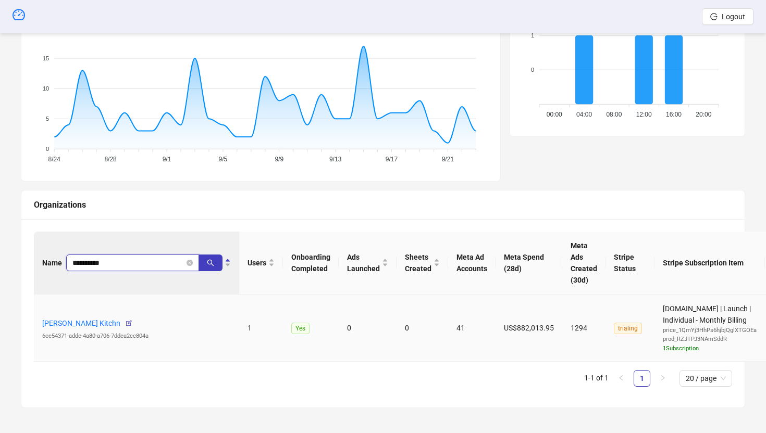
scroll to position [205, 0]
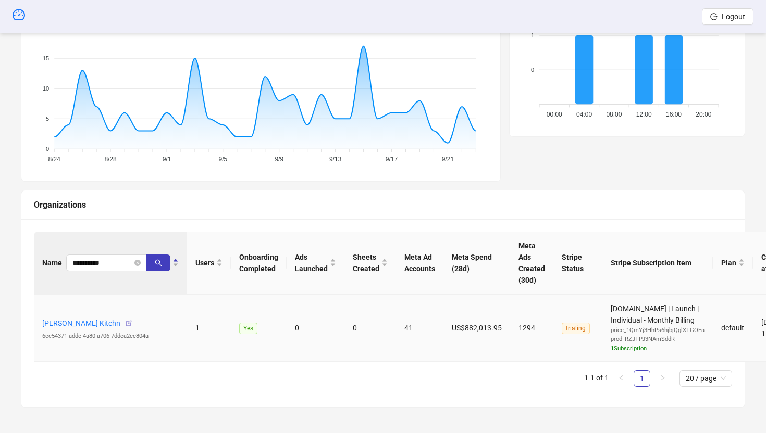
click at [125, 323] on icon "button" at bounding box center [128, 323] width 7 height 7
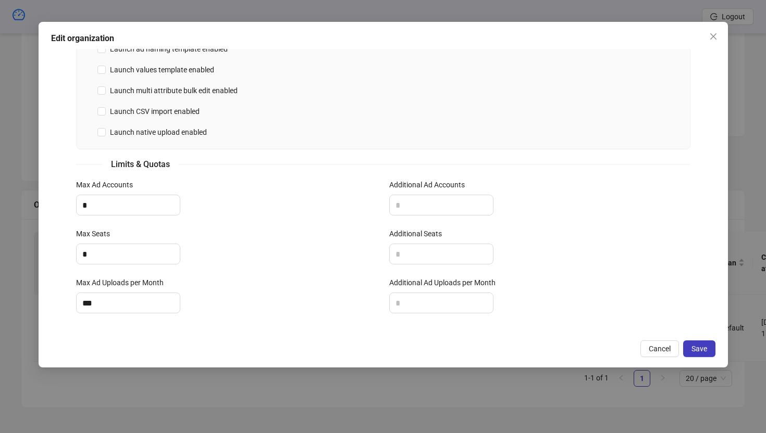
scroll to position [363, 0]
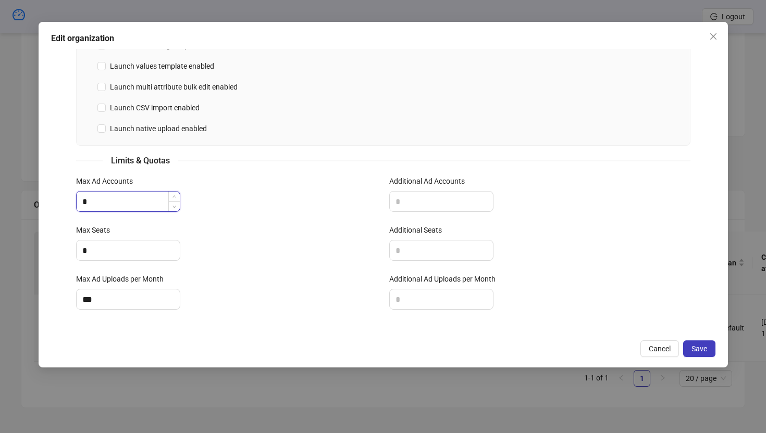
click at [96, 198] on input "*" at bounding box center [128, 202] width 103 height 20
type input "**"
click at [92, 250] on input "*" at bounding box center [128, 251] width 103 height 20
type input "**"
click at [102, 302] on input "***" at bounding box center [128, 300] width 103 height 20
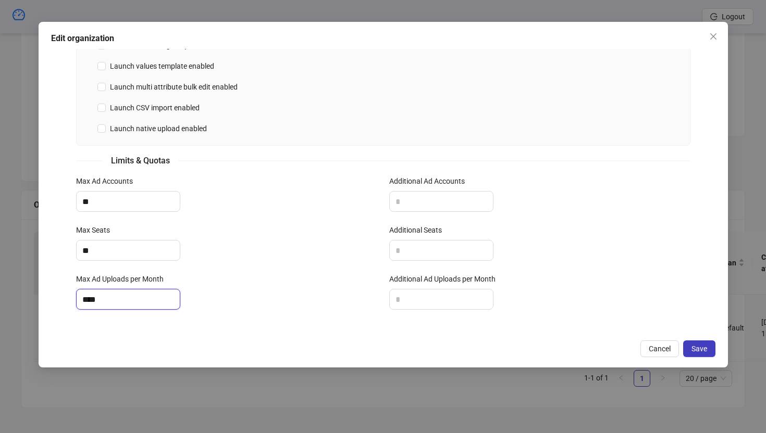
type input "****"
click at [701, 348] on span "Save" at bounding box center [699, 349] width 16 height 8
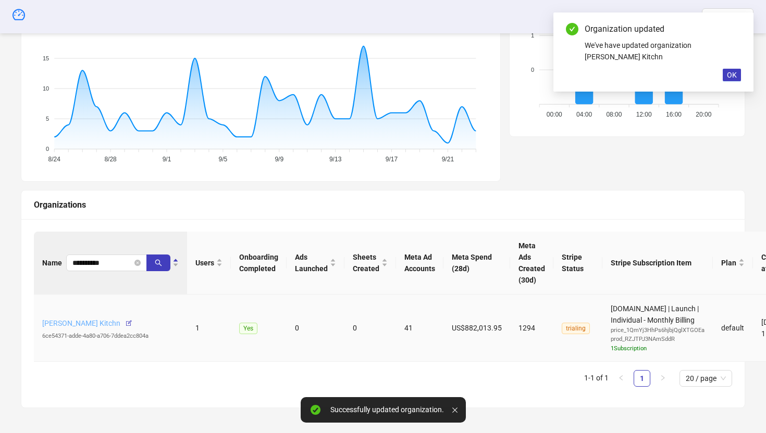
click at [70, 321] on link "Laura Klotz's Kitchn" at bounding box center [81, 323] width 78 height 8
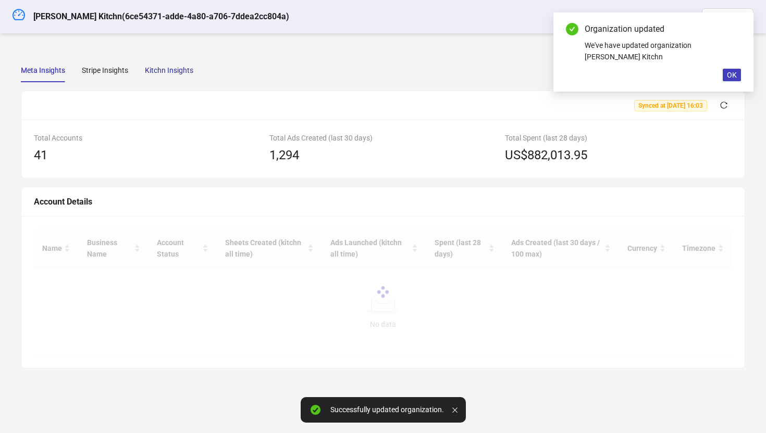
click at [174, 69] on div "Kitchn Insights" at bounding box center [169, 70] width 48 height 11
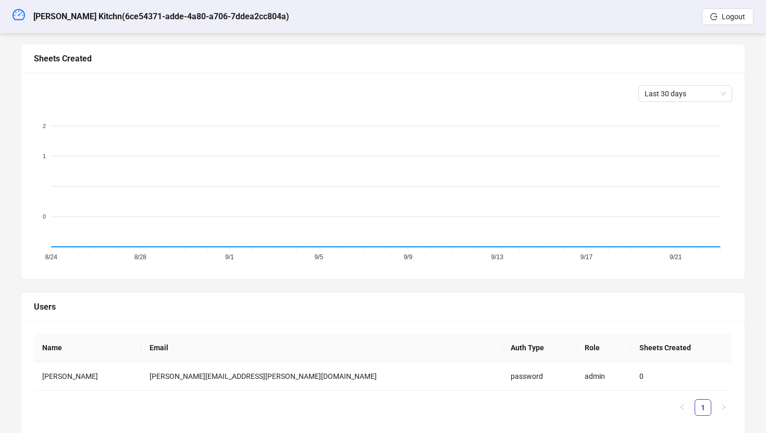
scroll to position [325, 0]
